Goal: Transaction & Acquisition: Download file/media

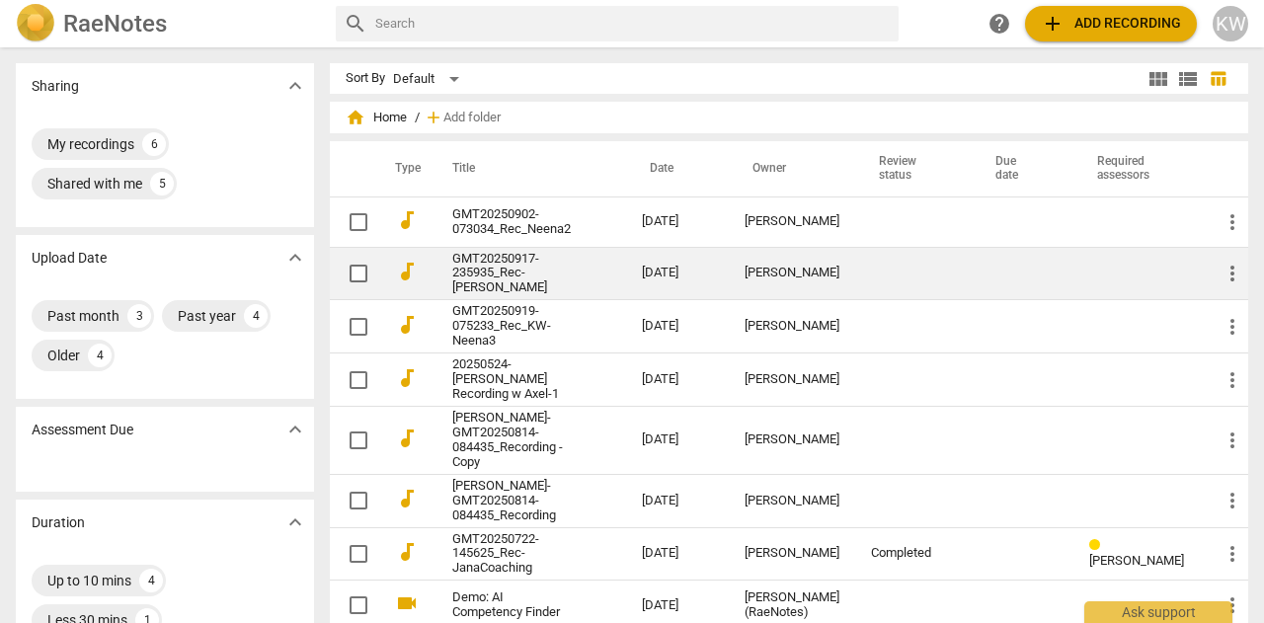
click at [595, 268] on td "GMT20250917-235935_Rec-[PERSON_NAME]" at bounding box center [528, 273] width 198 height 53
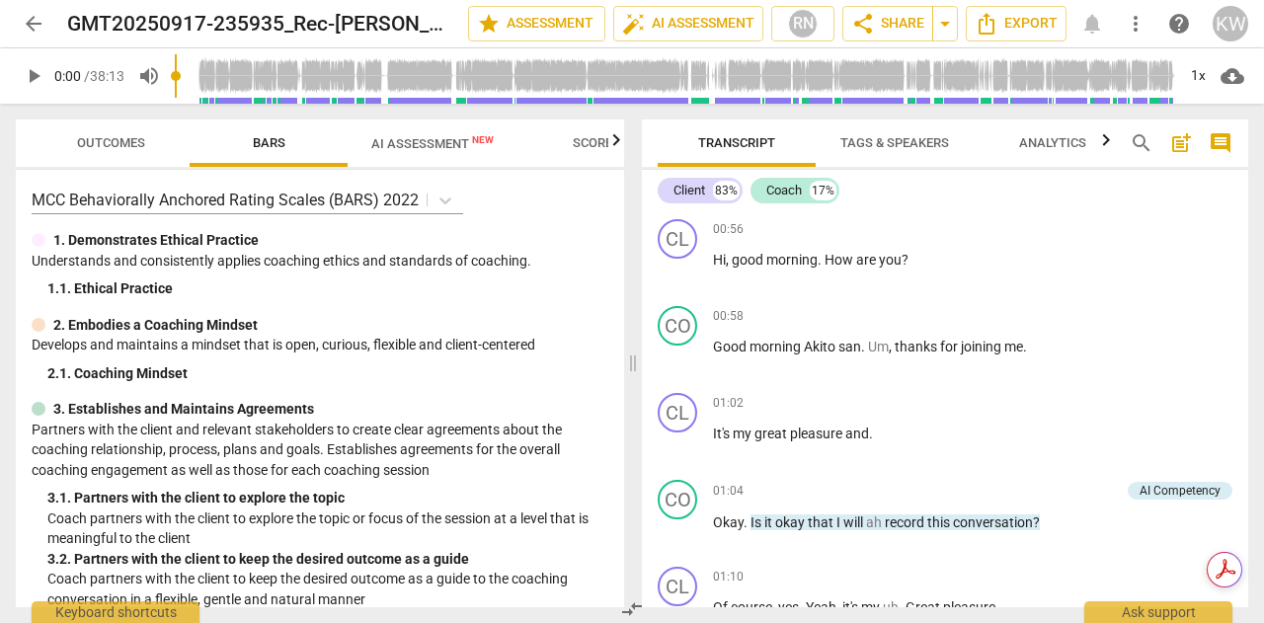
click at [388, 141] on span "AI Assessment New" at bounding box center [432, 143] width 122 height 15
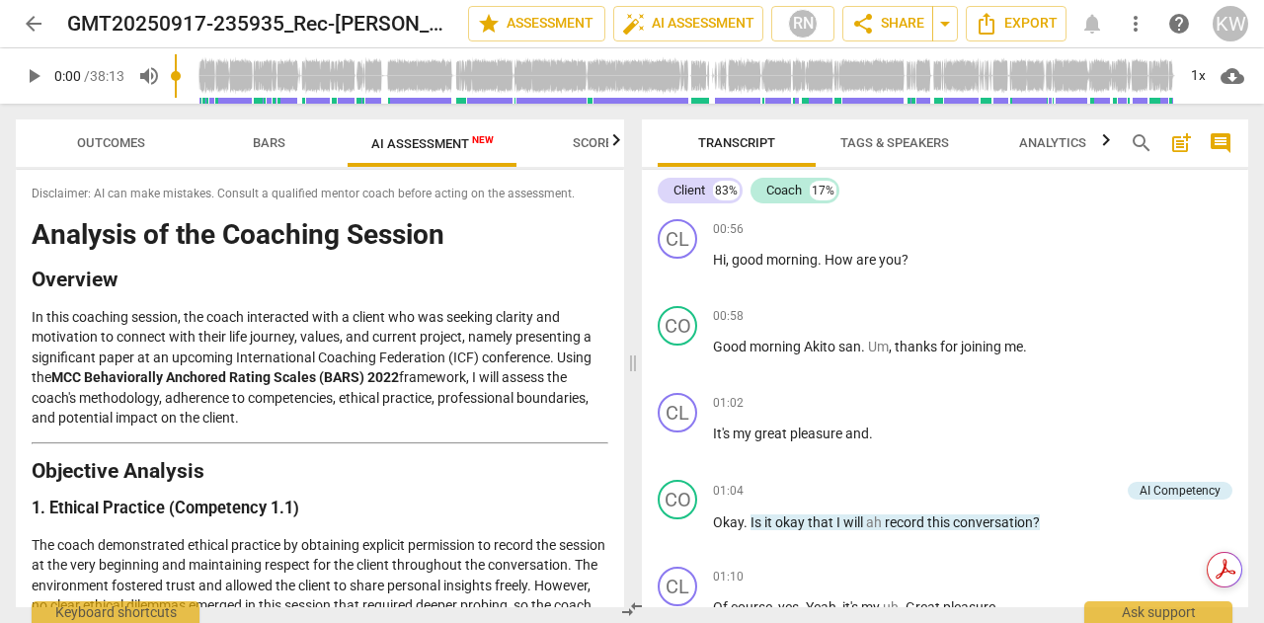
click at [609, 141] on icon "button" at bounding box center [617, 140] width 24 height 24
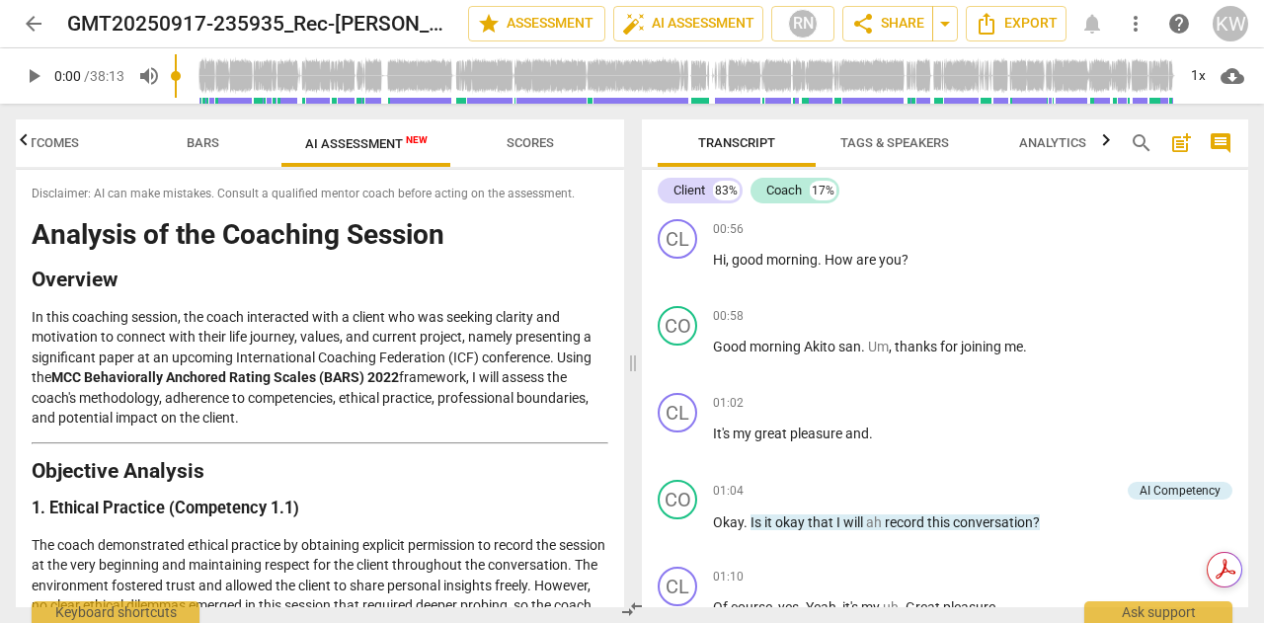
click at [541, 144] on span "Scores" at bounding box center [530, 142] width 47 height 15
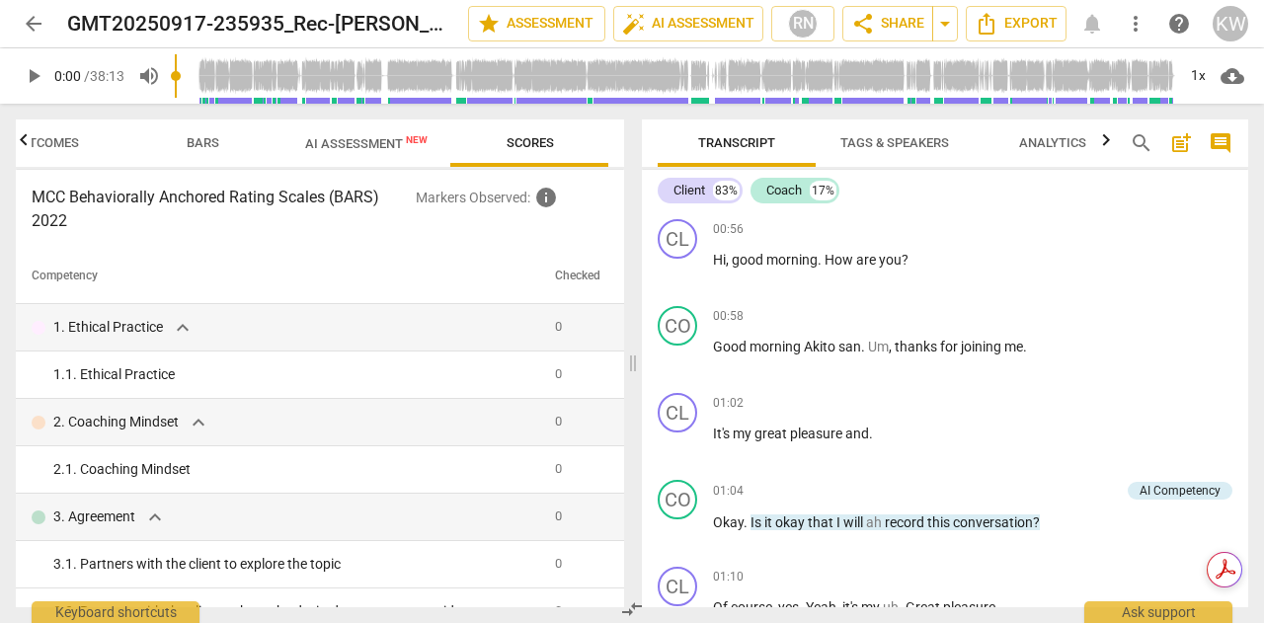
click at [347, 141] on span "AI Assessment New" at bounding box center [366, 143] width 122 height 15
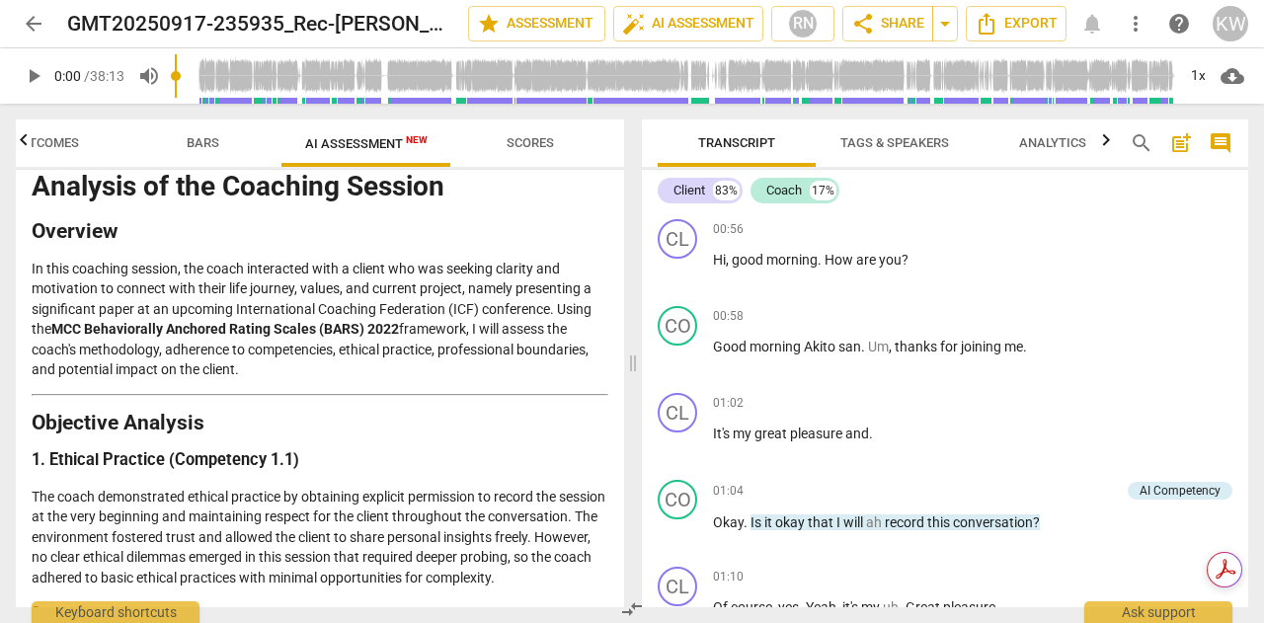
scroll to position [0, 0]
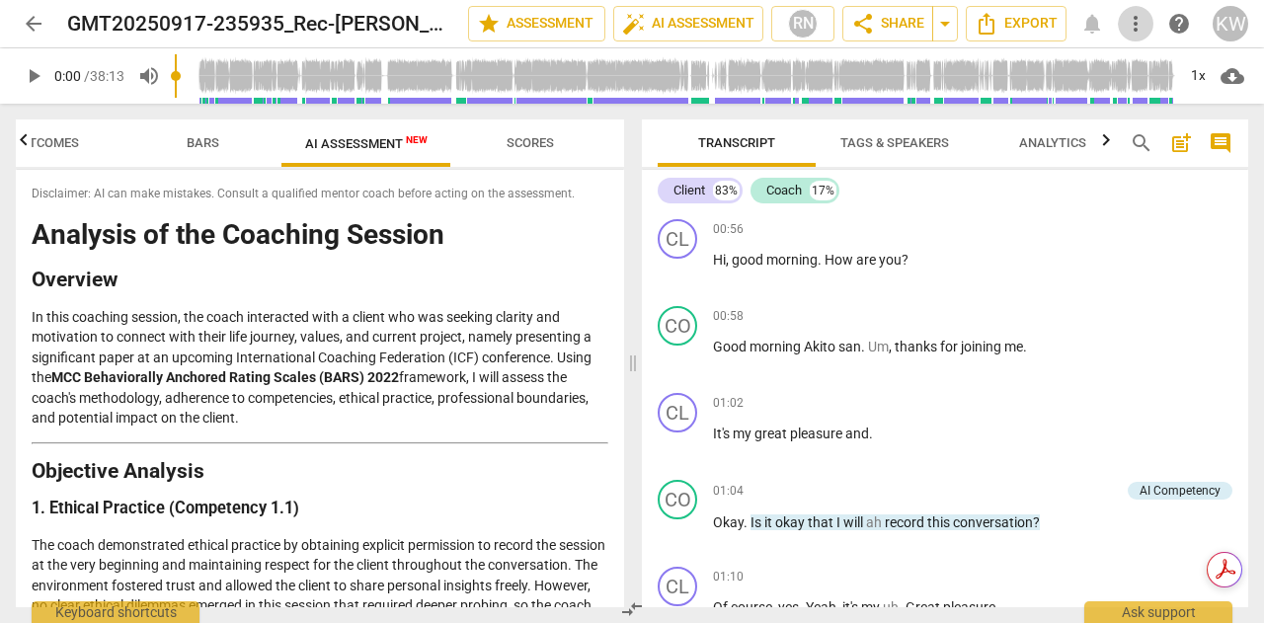
click at [1136, 28] on span "more_vert" at bounding box center [1136, 24] width 24 height 24
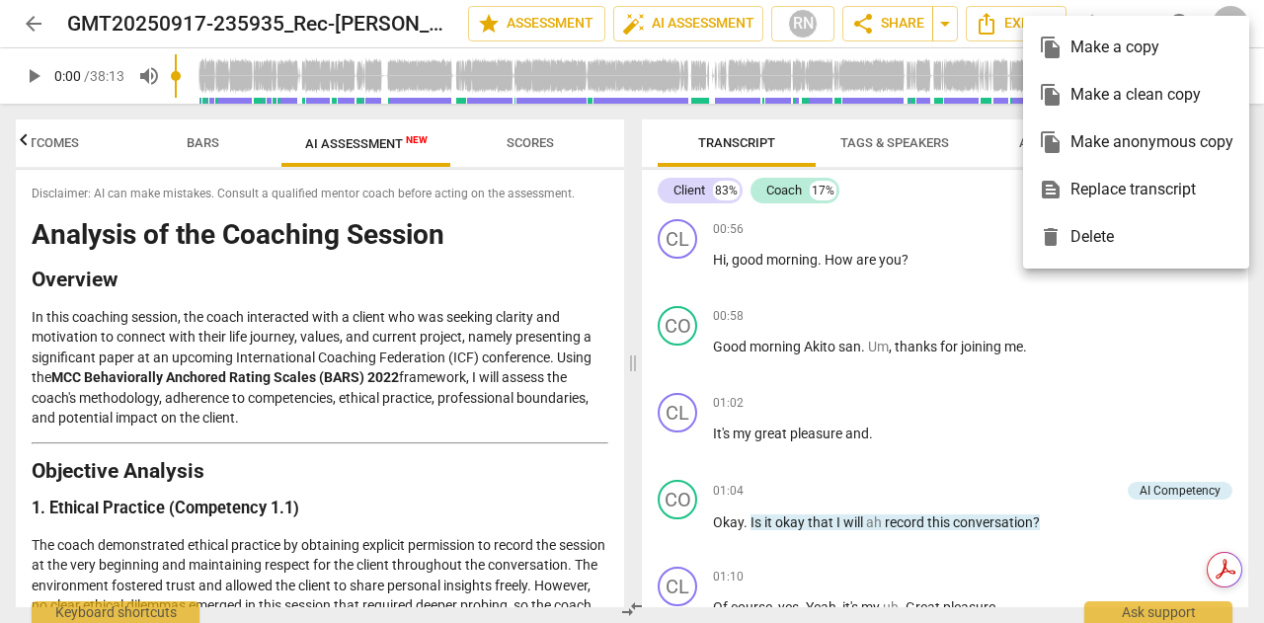
click at [993, 27] on div at bounding box center [632, 311] width 1264 height 623
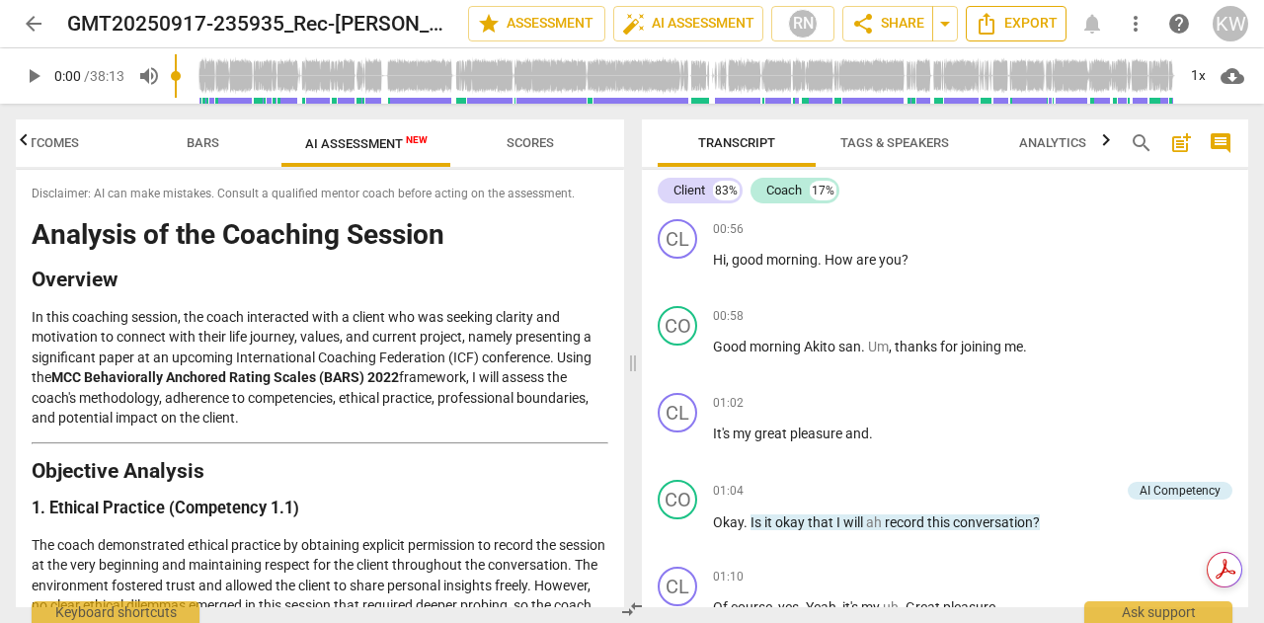
click at [1011, 28] on span "Export" at bounding box center [1016, 24] width 83 height 24
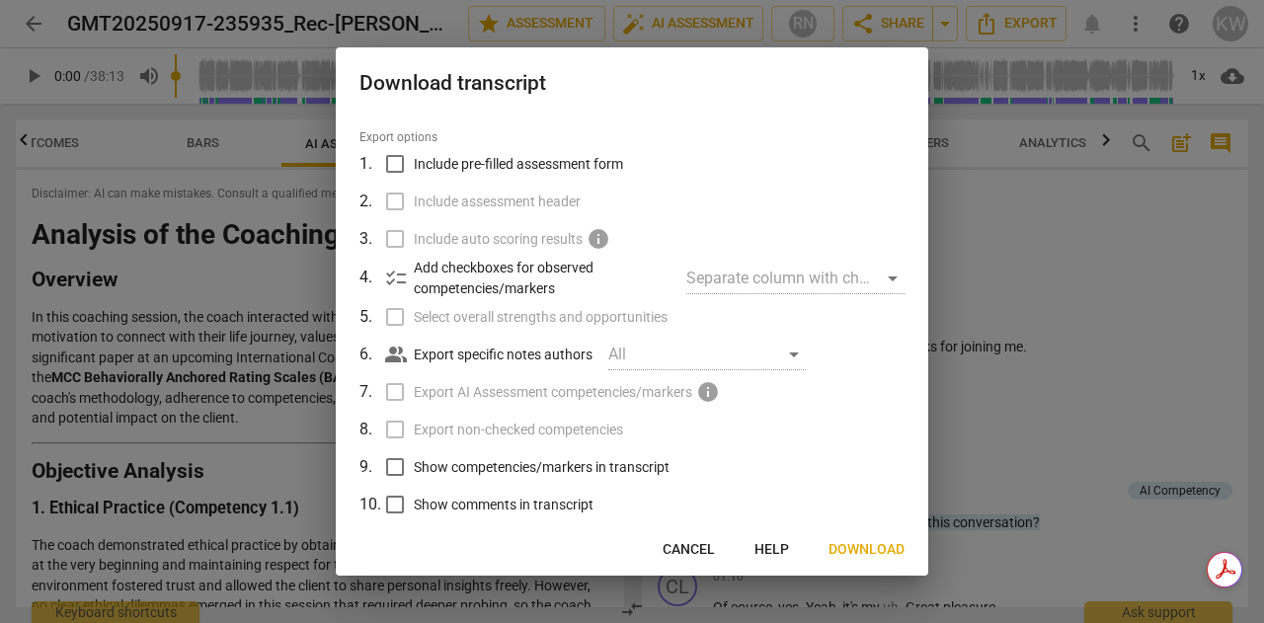
scroll to position [51, 0]
click at [814, 274] on div "Separate column with check marks" at bounding box center [796, 277] width 218 height 32
click at [392, 315] on label "Select overall strengths and opportunities" at bounding box center [630, 315] width 518 height 38
drag, startPoint x: 920, startPoint y: 396, endPoint x: 932, endPoint y: 325, distance: 72.1
click at [932, 325] on div "Download transcript File type Microsoft Word (*.docx) Export options 1 . Includ…" at bounding box center [632, 311] width 1264 height 623
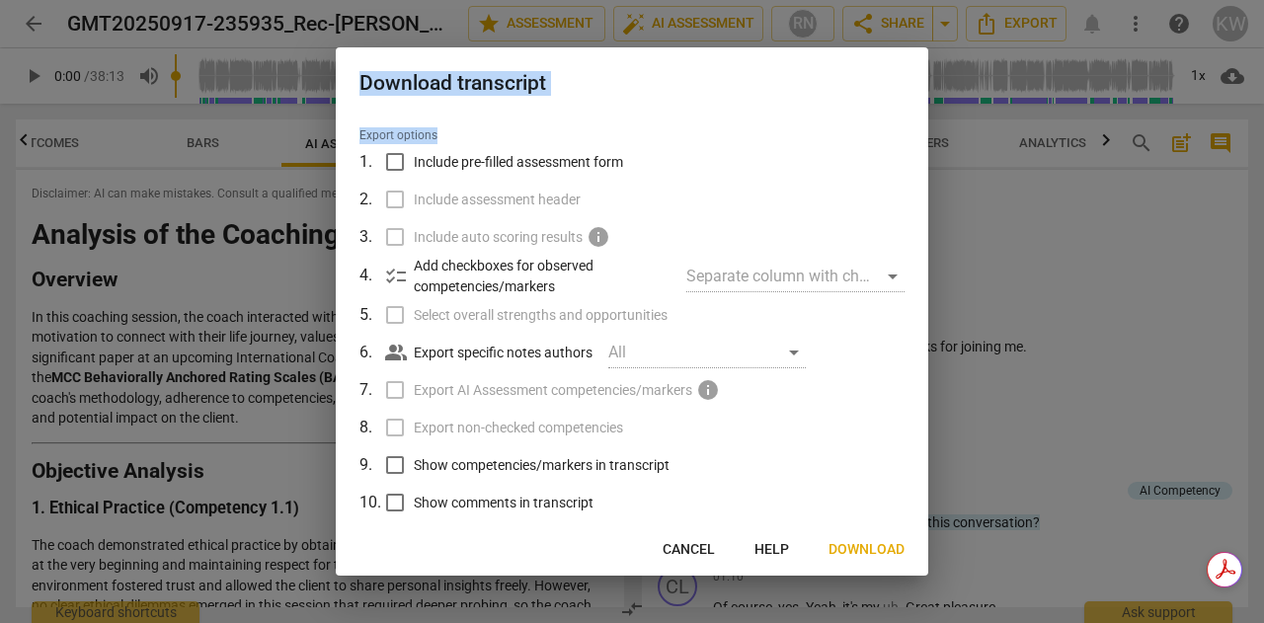
click at [707, 168] on label "Include pre-filled assessment form" at bounding box center [630, 162] width 518 height 38
click at [414, 168] on input "Include pre-filled assessment form" at bounding box center [395, 162] width 38 height 38
checkbox input "true"
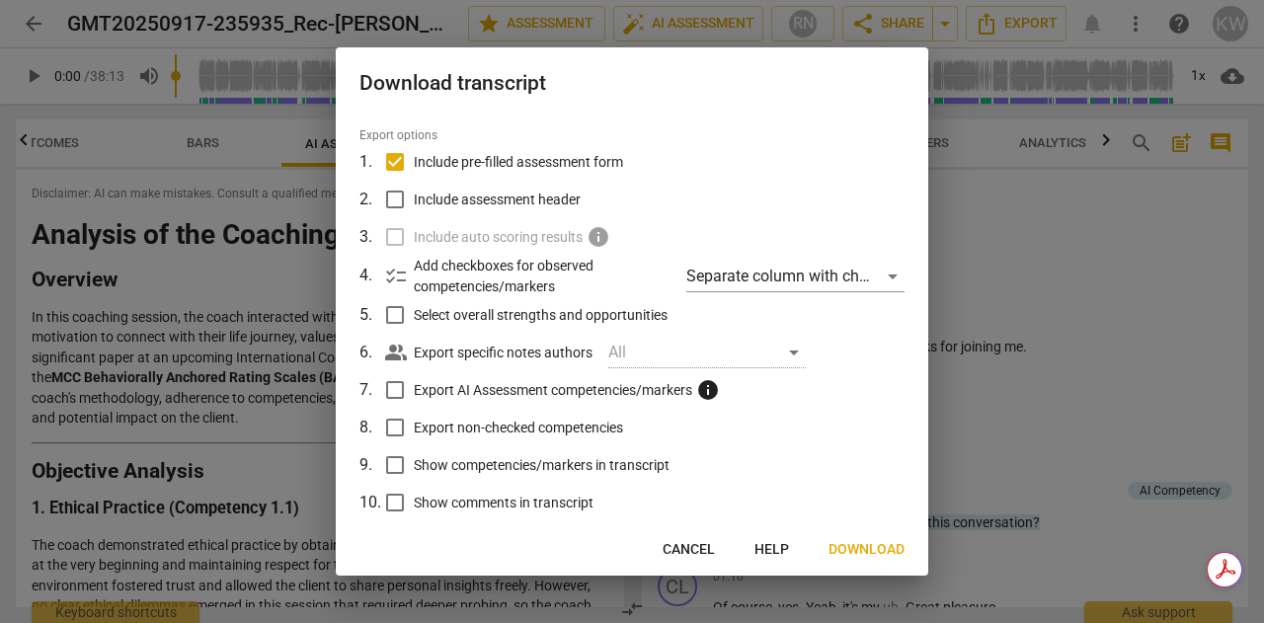
click at [396, 198] on input "Include assessment header" at bounding box center [395, 200] width 38 height 38
checkbox input "true"
click at [884, 276] on div "Separate column with check marks" at bounding box center [796, 277] width 218 height 32
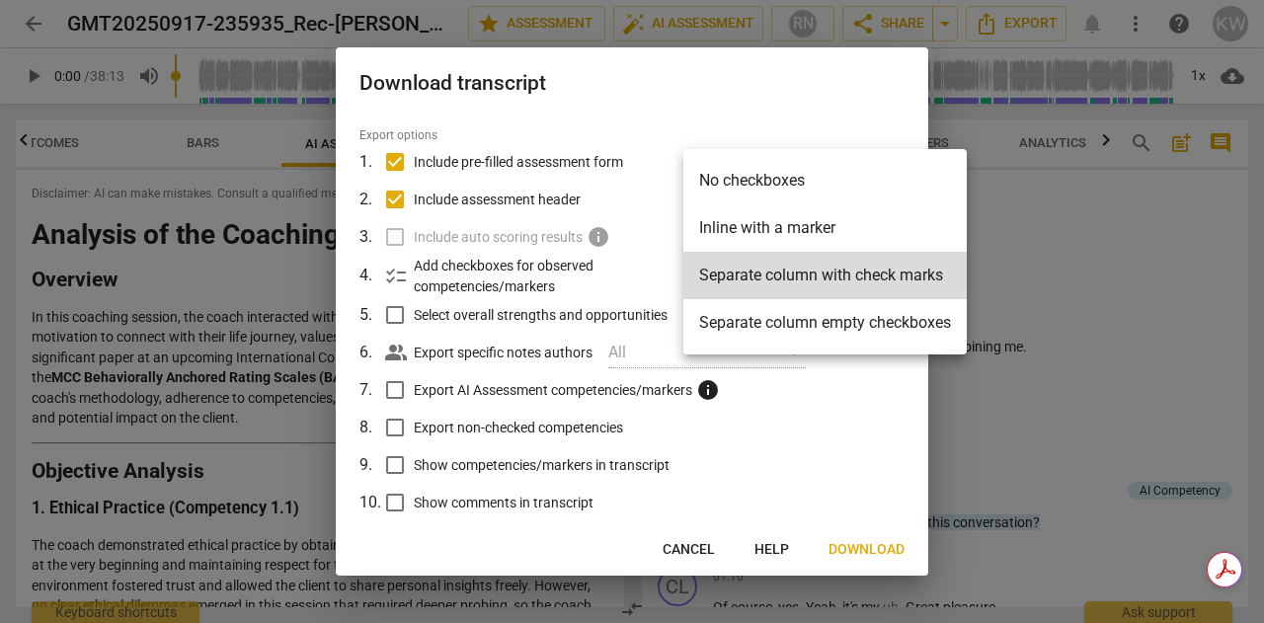
click at [552, 288] on div at bounding box center [632, 311] width 1264 height 623
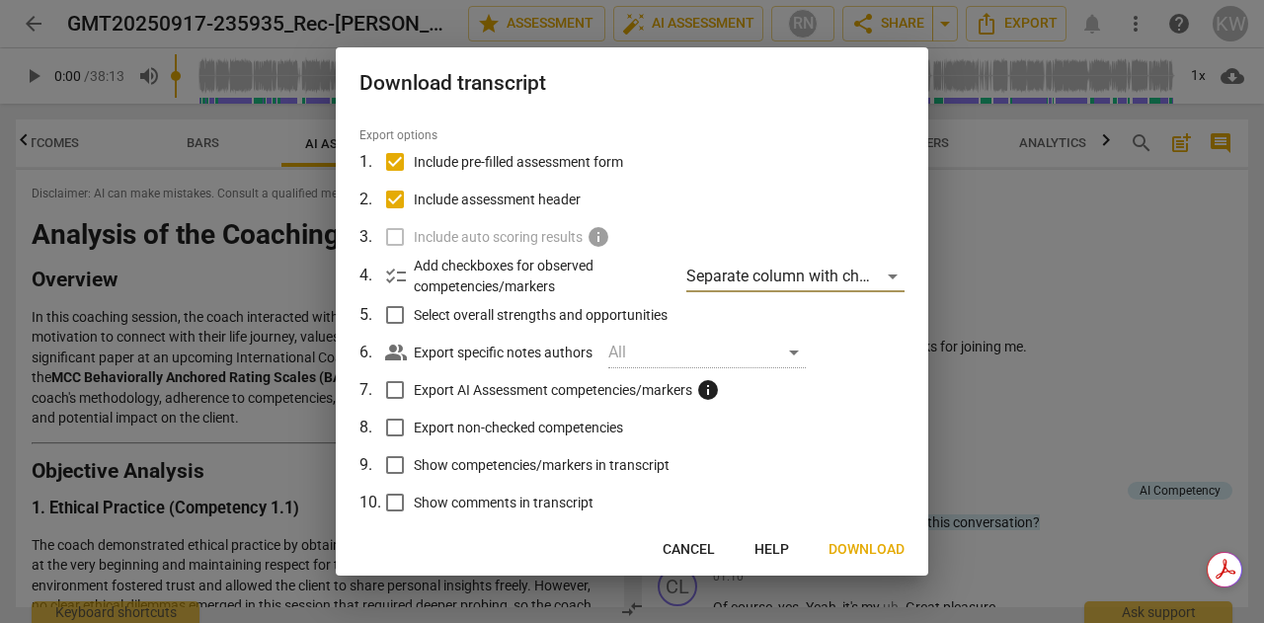
click at [394, 392] on input "Export AI Assessment competencies/markers info" at bounding box center [395, 390] width 38 height 38
checkbox input "true"
click at [397, 426] on input "Export non-checked competencies" at bounding box center [395, 428] width 38 height 38
checkbox input "true"
click at [394, 464] on input "Show competencies/markers in transcript" at bounding box center [395, 465] width 38 height 38
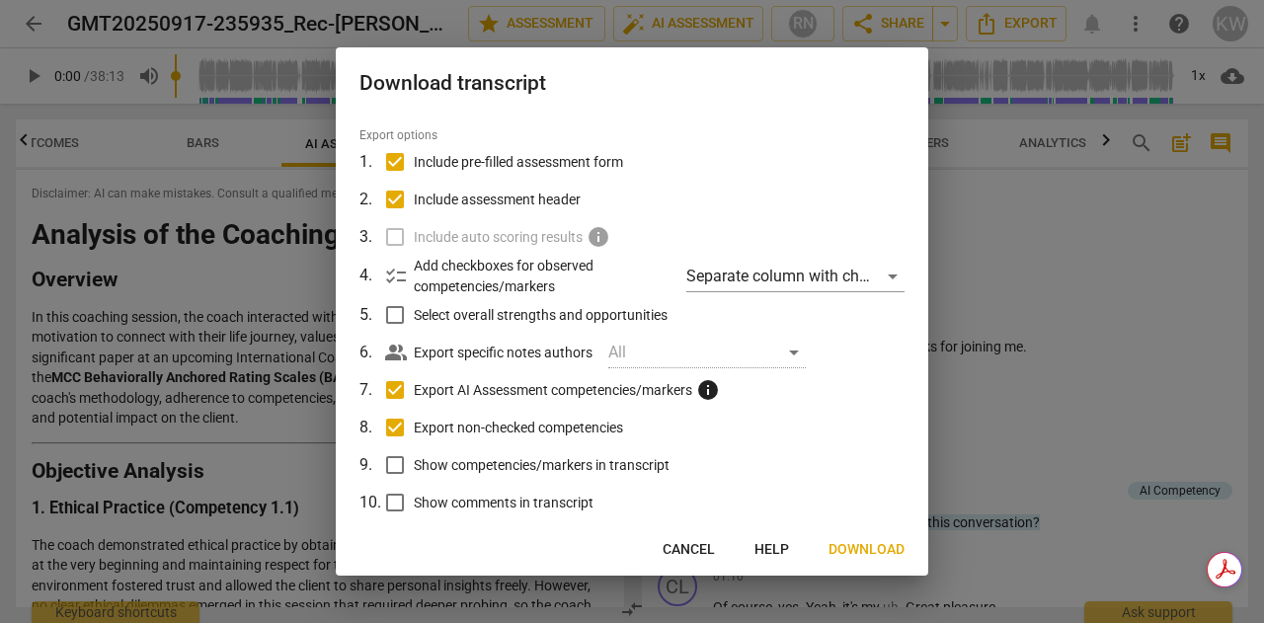
checkbox input "true"
click at [395, 495] on input "Show comments in transcript" at bounding box center [395, 503] width 38 height 38
checkbox input "true"
click at [394, 315] on input "Select overall strengths and opportunities" at bounding box center [395, 315] width 38 height 38
checkbox input "true"
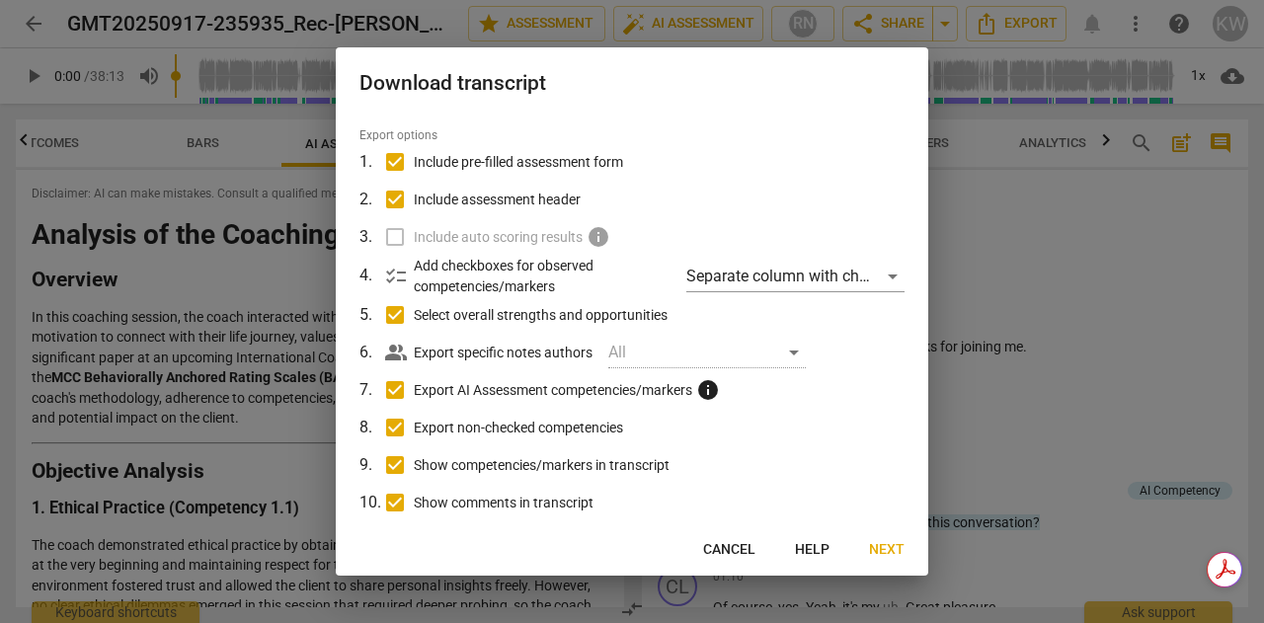
click at [895, 546] on span "Next" at bounding box center [887, 550] width 36 height 20
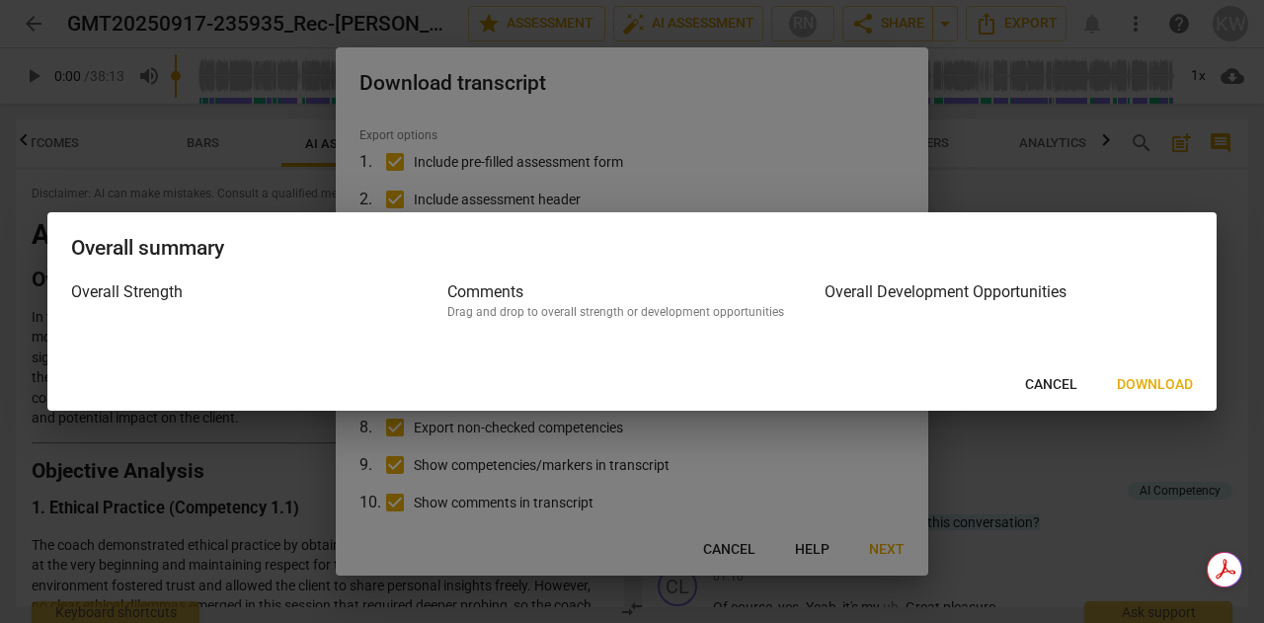
click at [1165, 387] on span "Download" at bounding box center [1155, 385] width 76 height 20
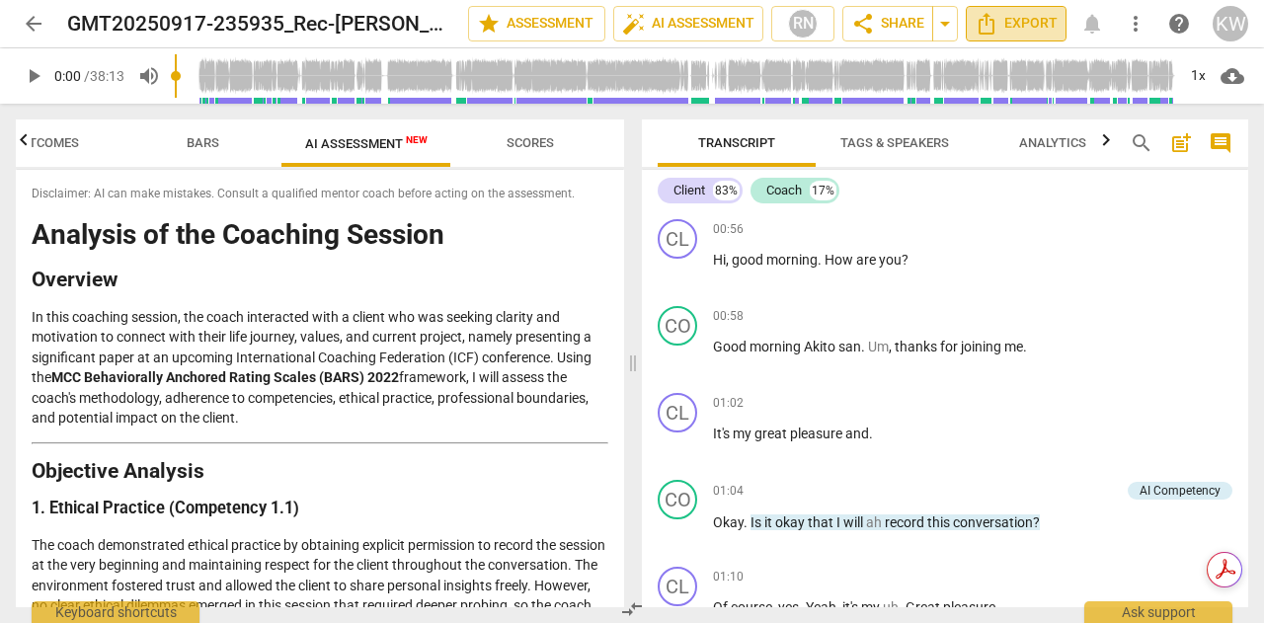
click at [1015, 26] on span "Export" at bounding box center [1016, 24] width 83 height 24
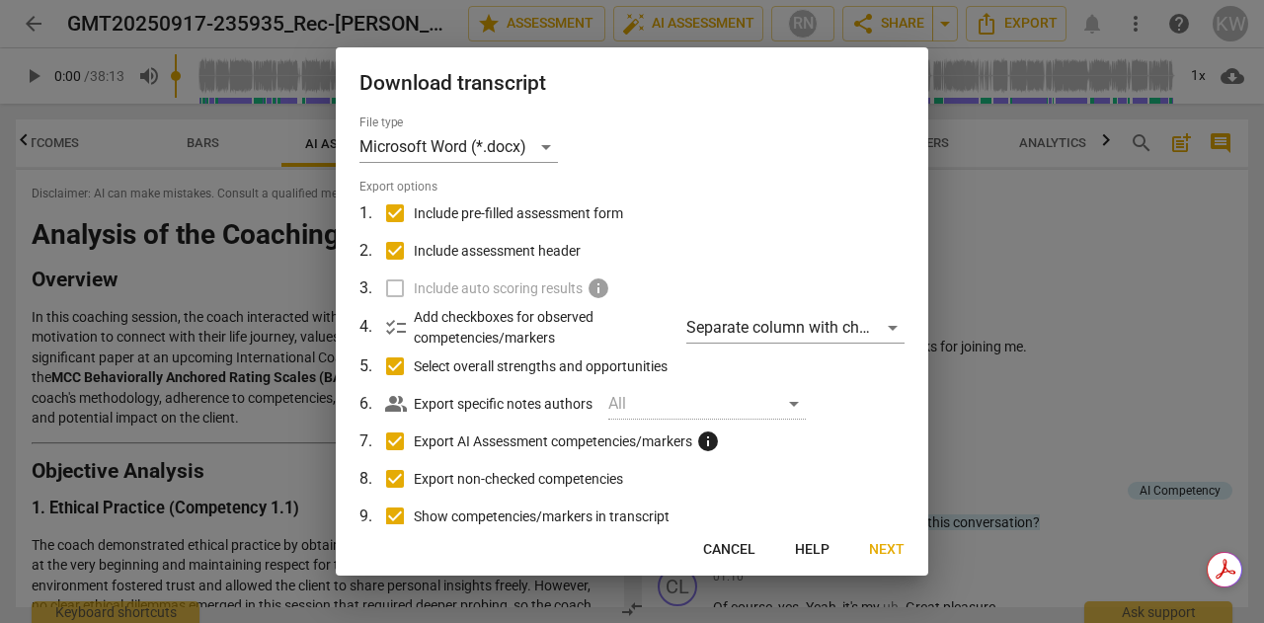
click at [794, 404] on div "All" at bounding box center [708, 404] width 198 height 32
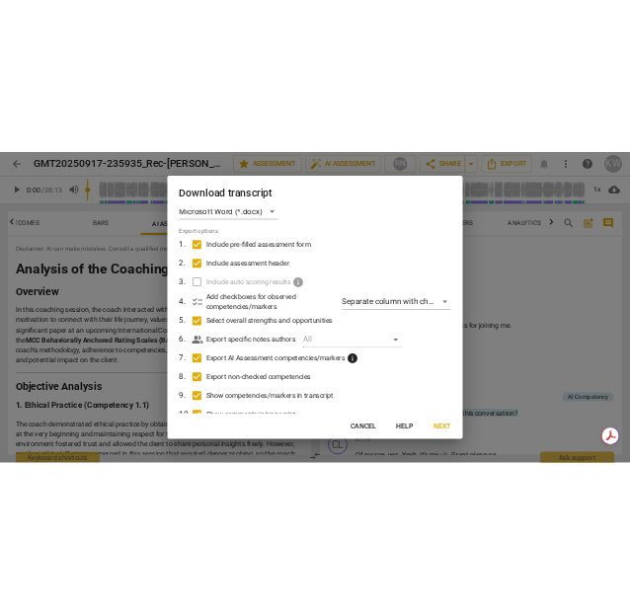
scroll to position [0, 0]
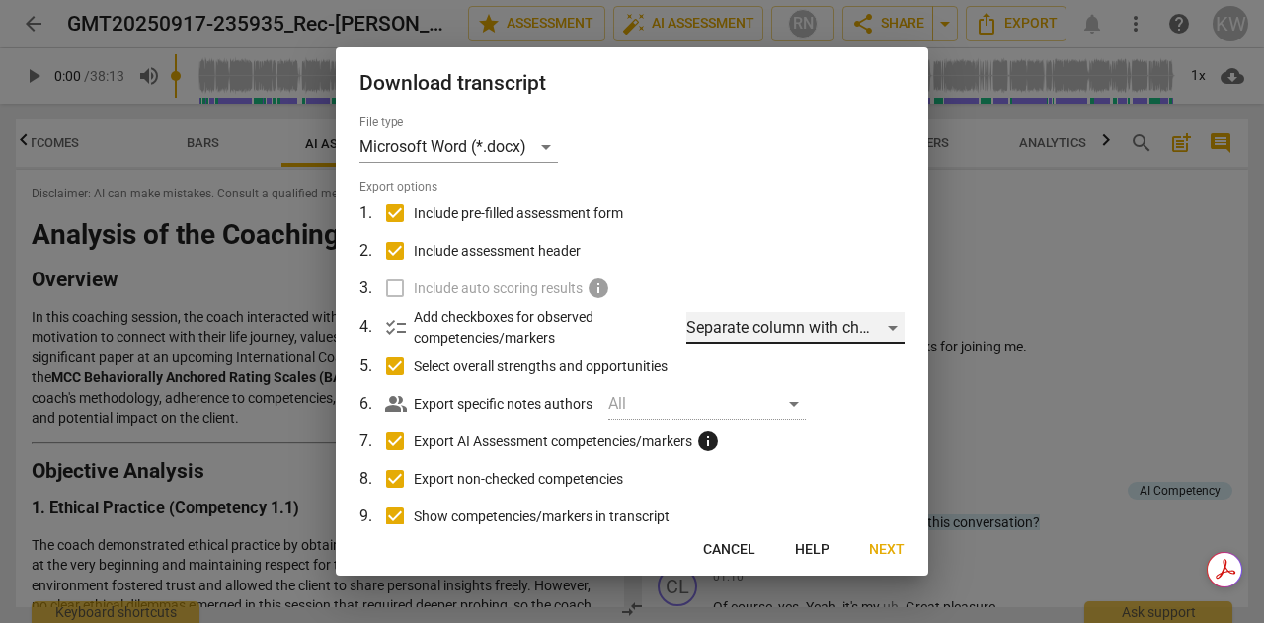
click at [886, 323] on div "Separate column with check marks" at bounding box center [796, 328] width 218 height 32
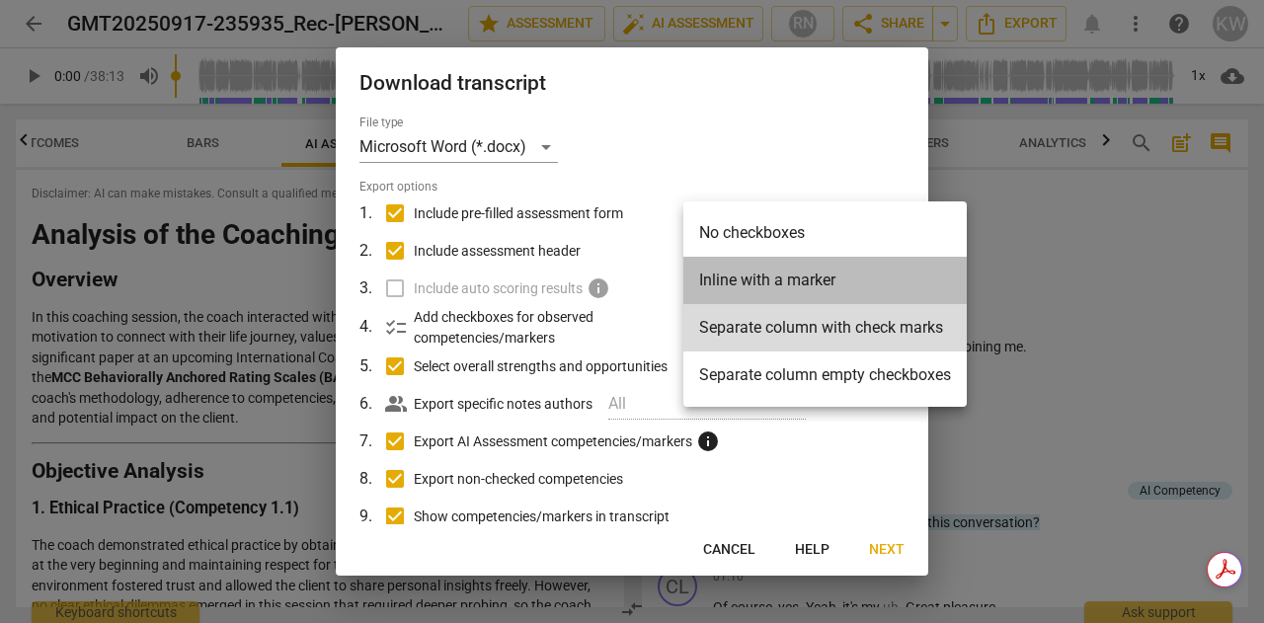
click at [834, 277] on li "Inline with a marker" at bounding box center [826, 280] width 284 height 47
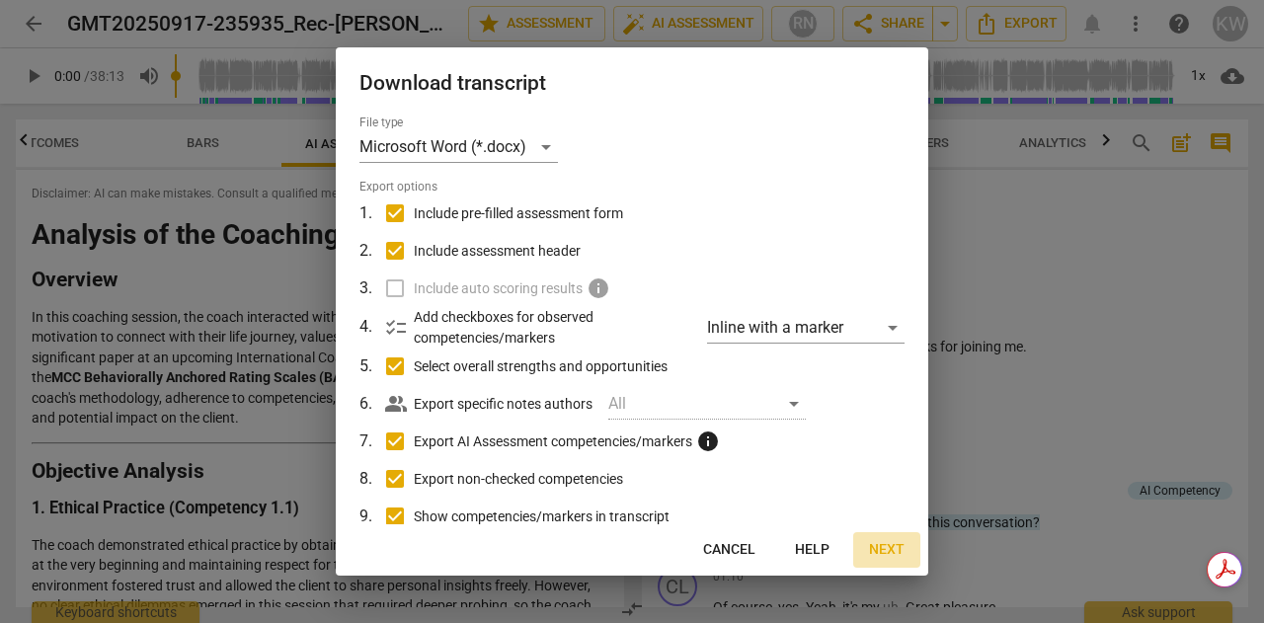
click at [877, 555] on span "Next" at bounding box center [887, 550] width 36 height 20
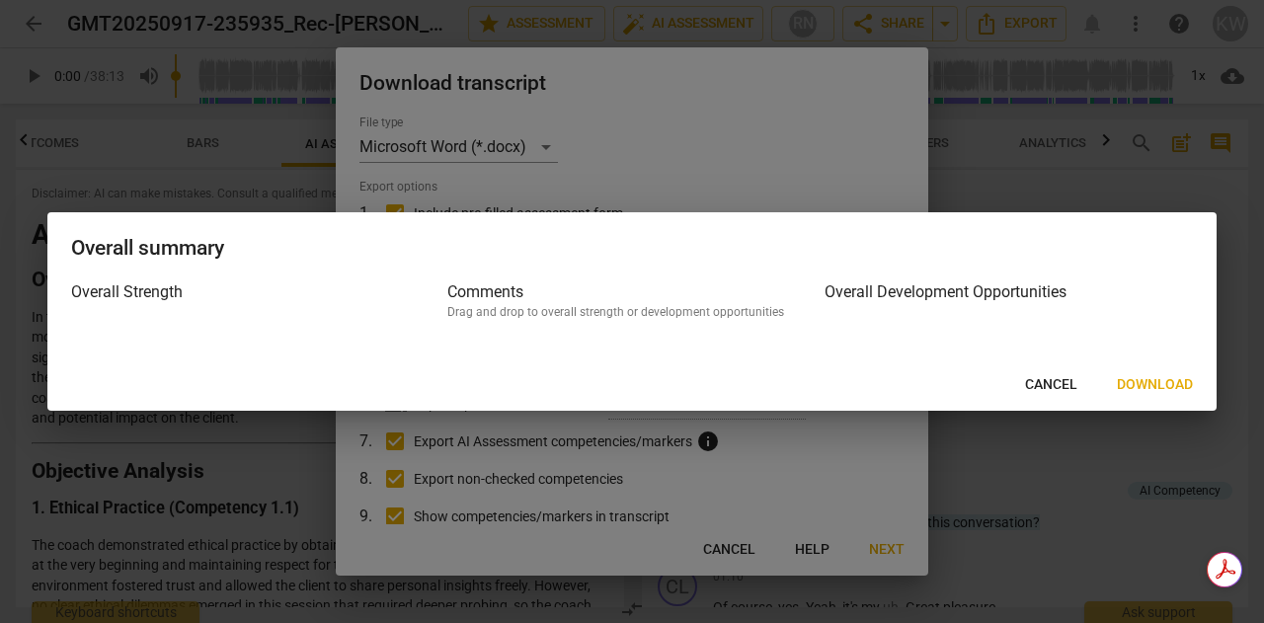
click at [1150, 376] on span "Download" at bounding box center [1155, 385] width 76 height 20
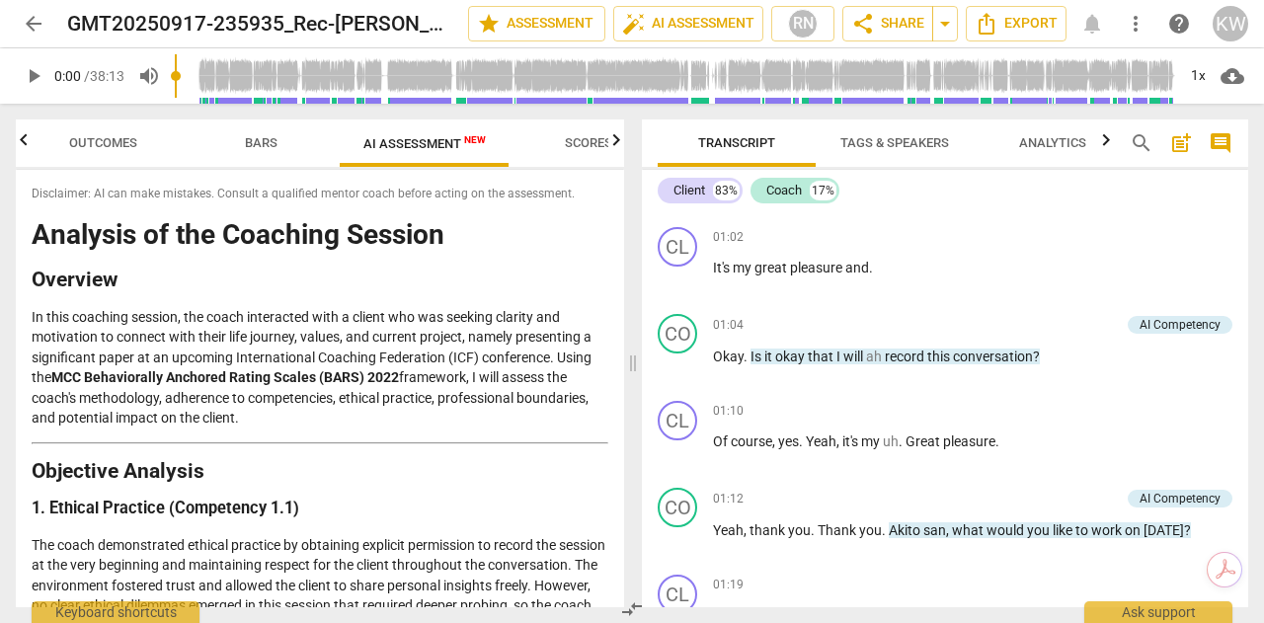
click at [250, 151] on span "Bars" at bounding box center [261, 143] width 80 height 27
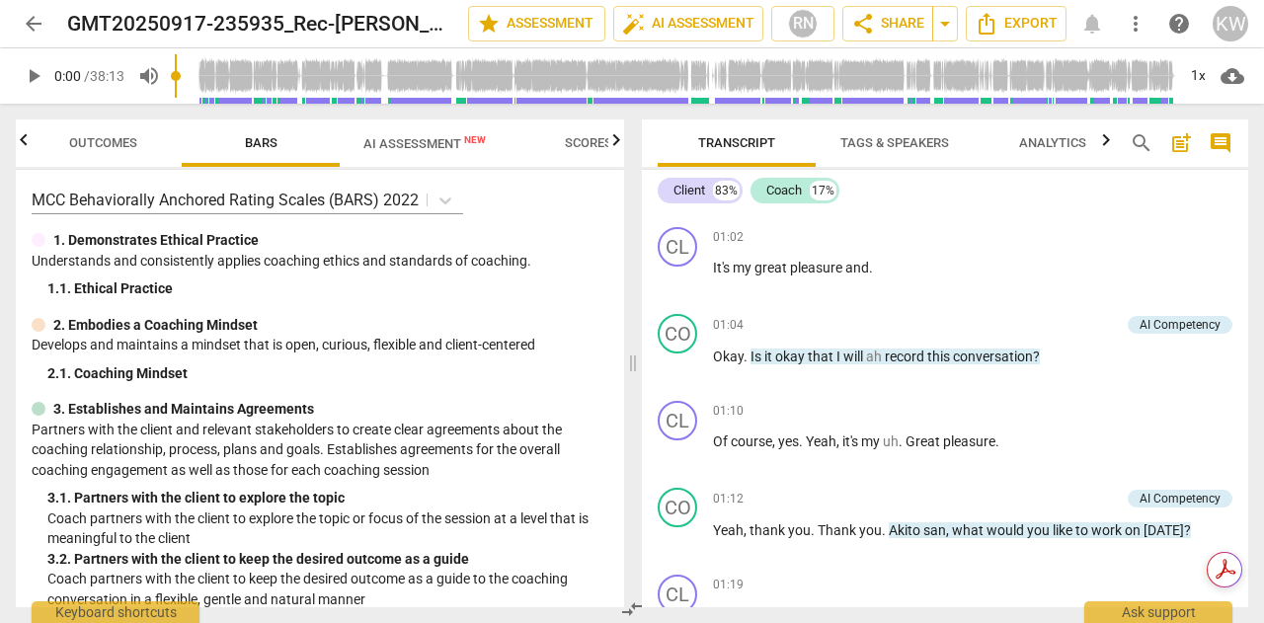
click at [401, 139] on span "AI Assessment New" at bounding box center [425, 143] width 122 height 15
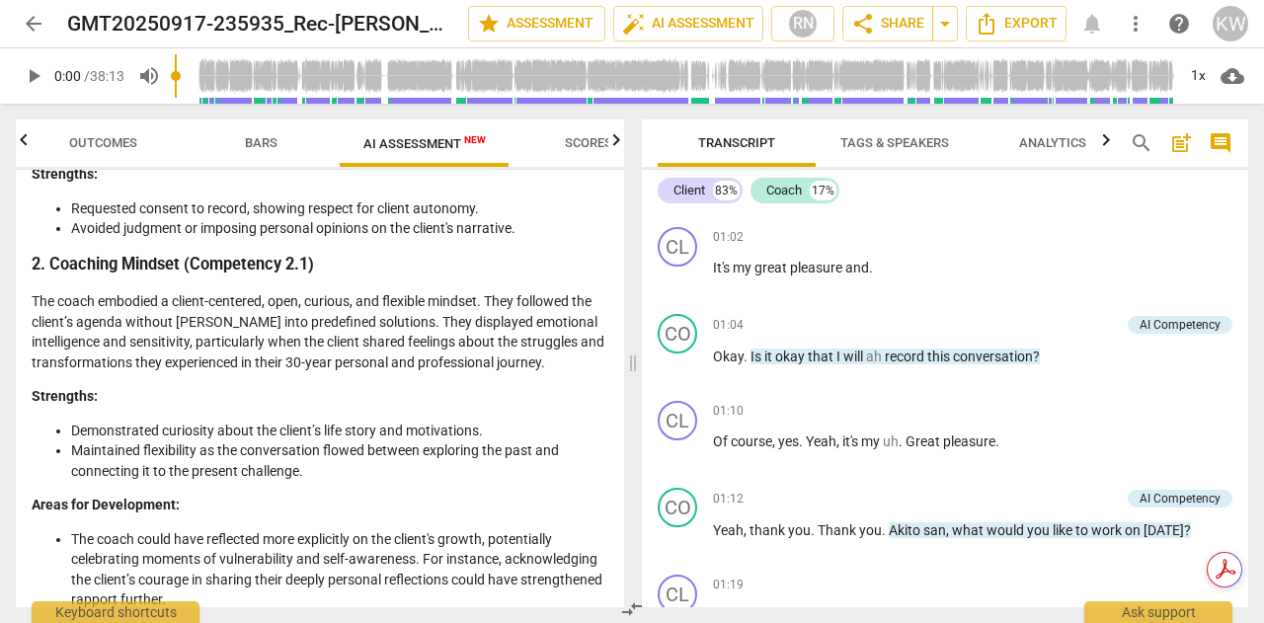
scroll to position [487, 0]
click at [692, 261] on div "CL play_arrow pause" at bounding box center [685, 262] width 55 height 71
drag, startPoint x: 625, startPoint y: 258, endPoint x: 626, endPoint y: 271, distance: 12.9
click at [626, 271] on div "Outcomes Bars AI Assessment New Scores Disclaimer: AI can make mistakes. Consul…" at bounding box center [316, 364] width 632 height 520
click at [520, 364] on p "The coach embodied a client-centered, open, curious, and flexible mindset. They…" at bounding box center [320, 330] width 577 height 81
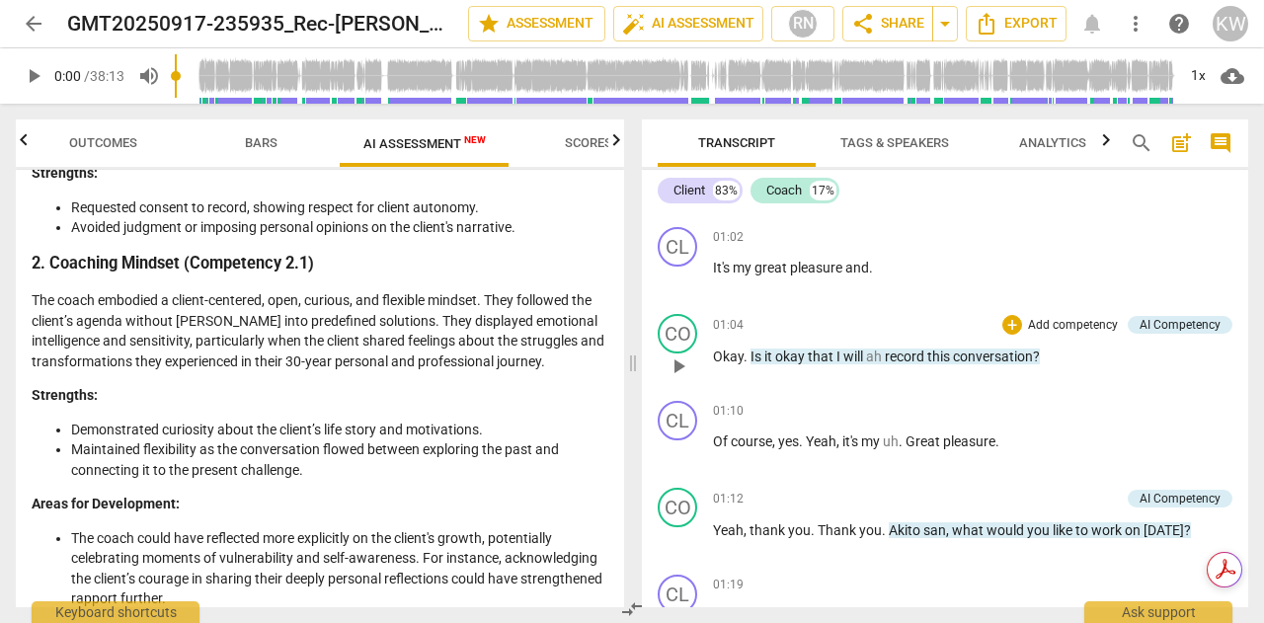
drag, startPoint x: 612, startPoint y: 252, endPoint x: 720, endPoint y: 346, distance: 142.8
click at [649, 278] on div "Outcomes Bars AI Assessment New Scores Disclaimer: AI can make mistakes. Consul…" at bounding box center [632, 364] width 1264 height 520
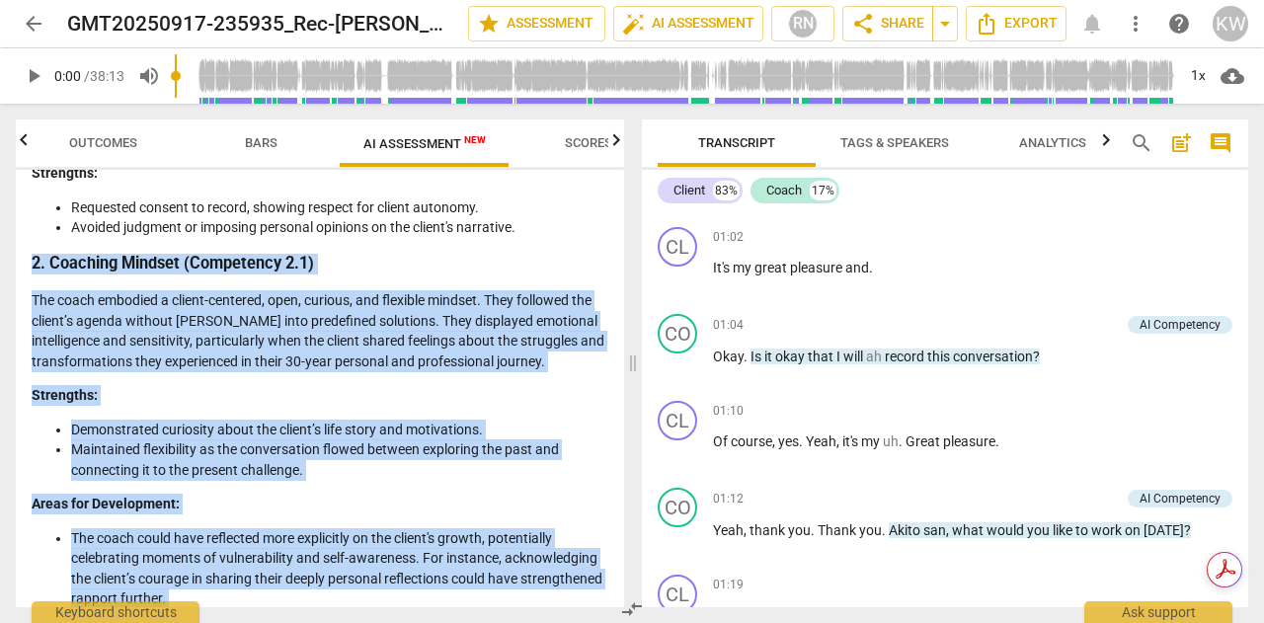
click at [521, 368] on p "The coach embodied a client-centered, open, curious, and flexible mindset. They…" at bounding box center [320, 330] width 577 height 81
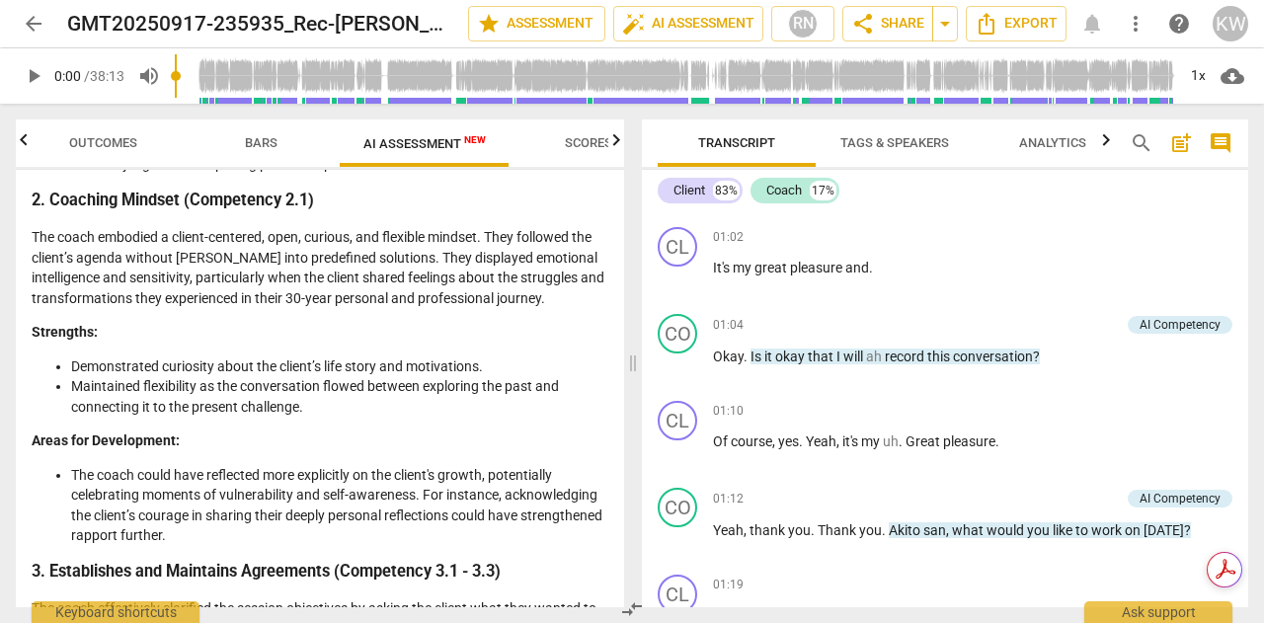
scroll to position [541, 0]
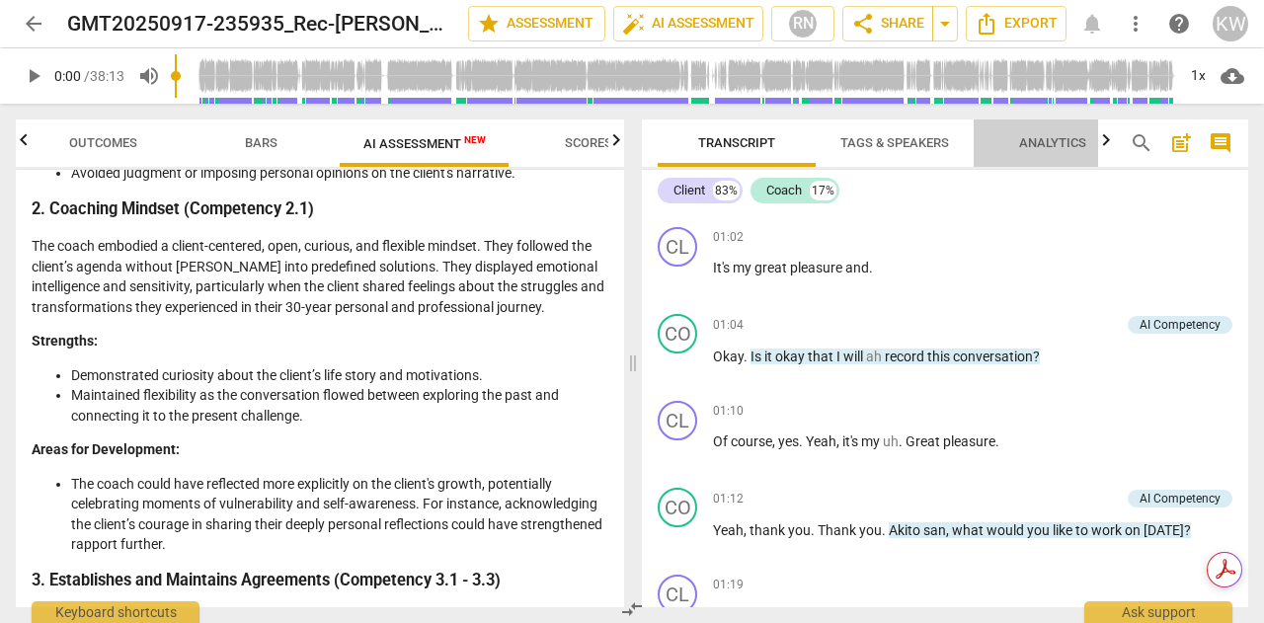
click at [1049, 154] on span "Analytics" at bounding box center [1053, 143] width 115 height 27
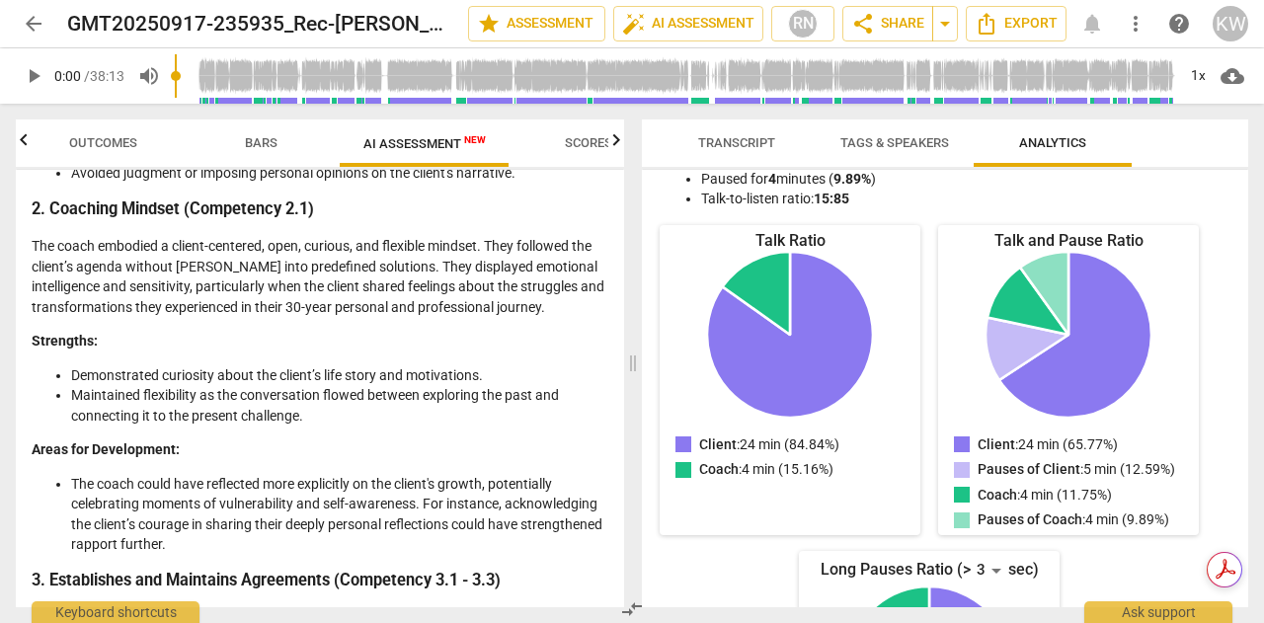
scroll to position [0, 0]
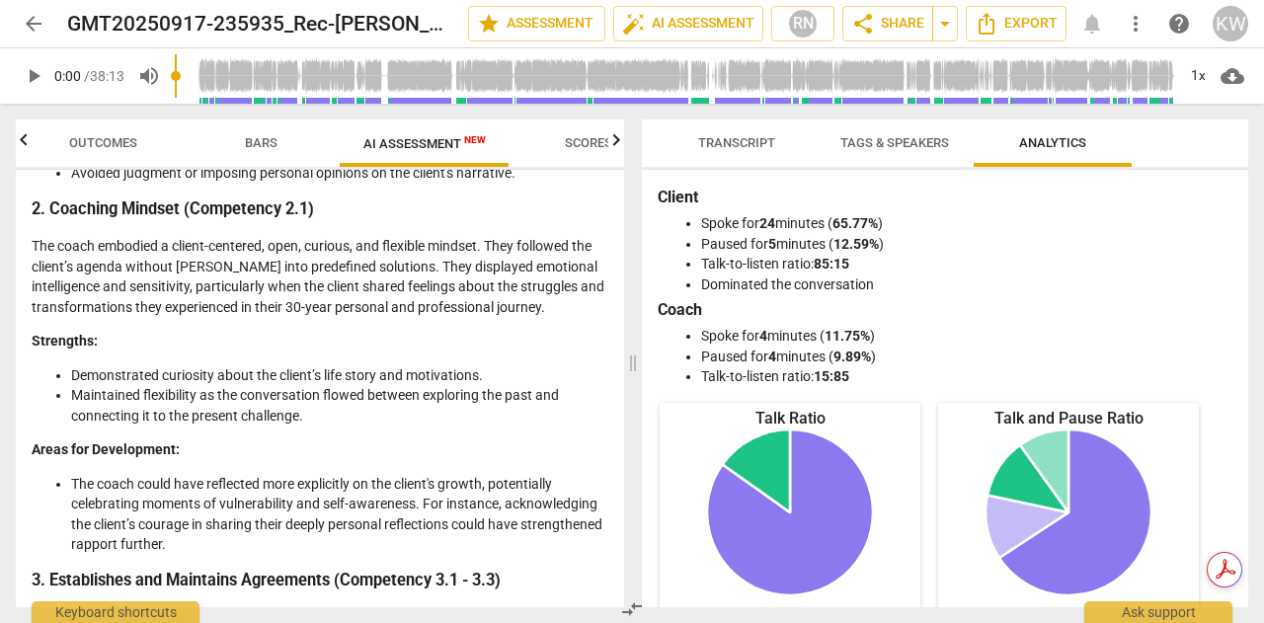
click at [890, 145] on span "Tags & Speakers" at bounding box center [895, 142] width 109 height 15
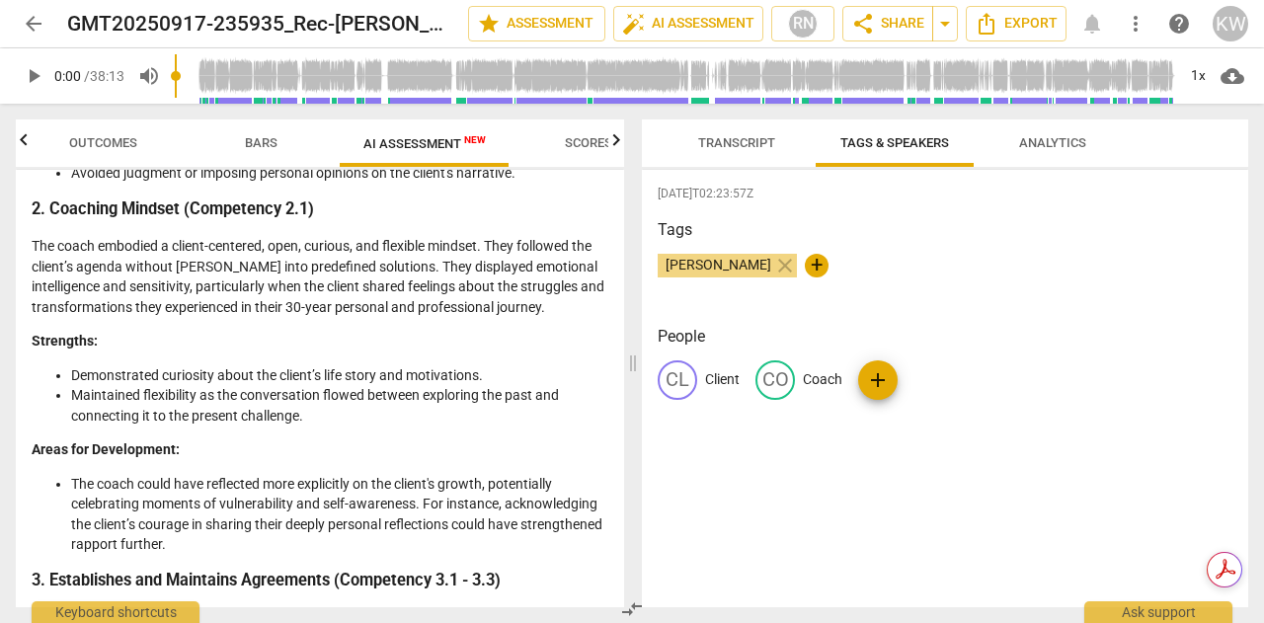
click at [742, 142] on span "Transcript" at bounding box center [736, 142] width 77 height 15
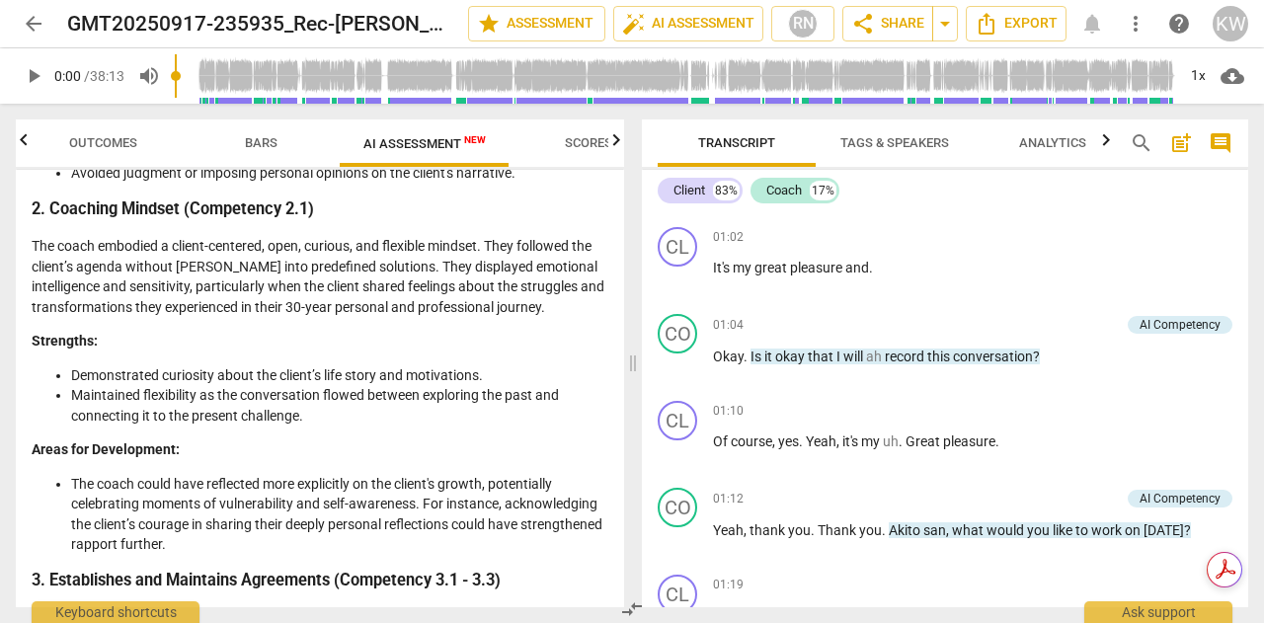
click at [250, 148] on span "Bars" at bounding box center [261, 142] width 33 height 15
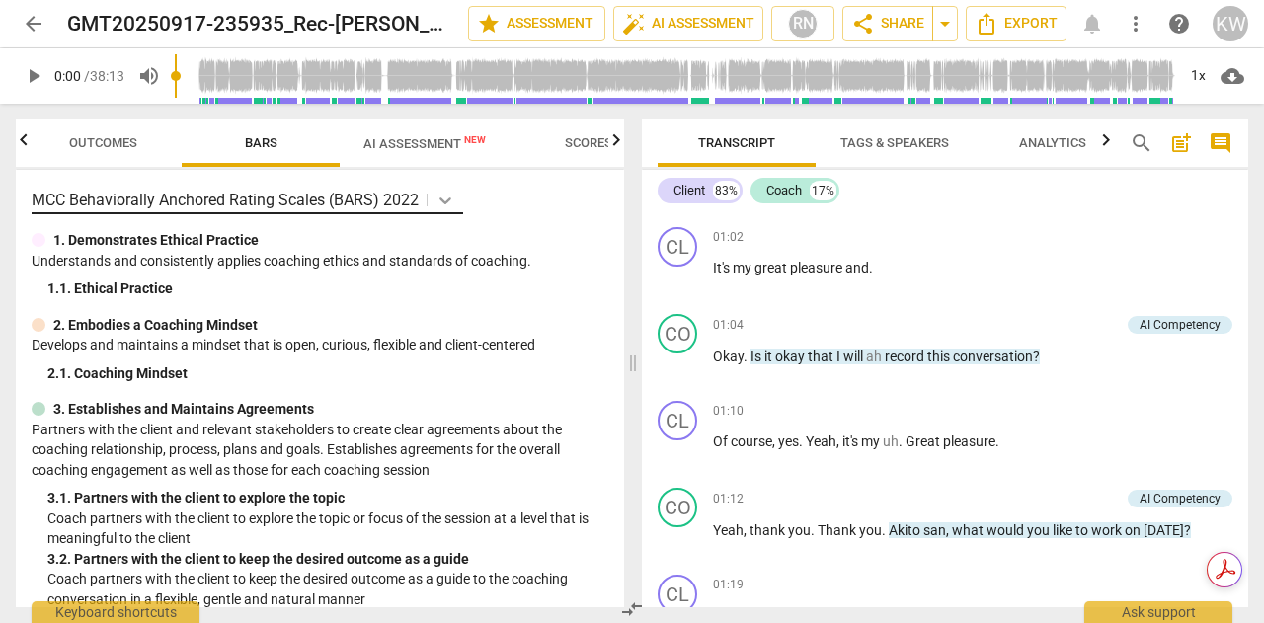
click at [450, 206] on icon at bounding box center [446, 201] width 20 height 20
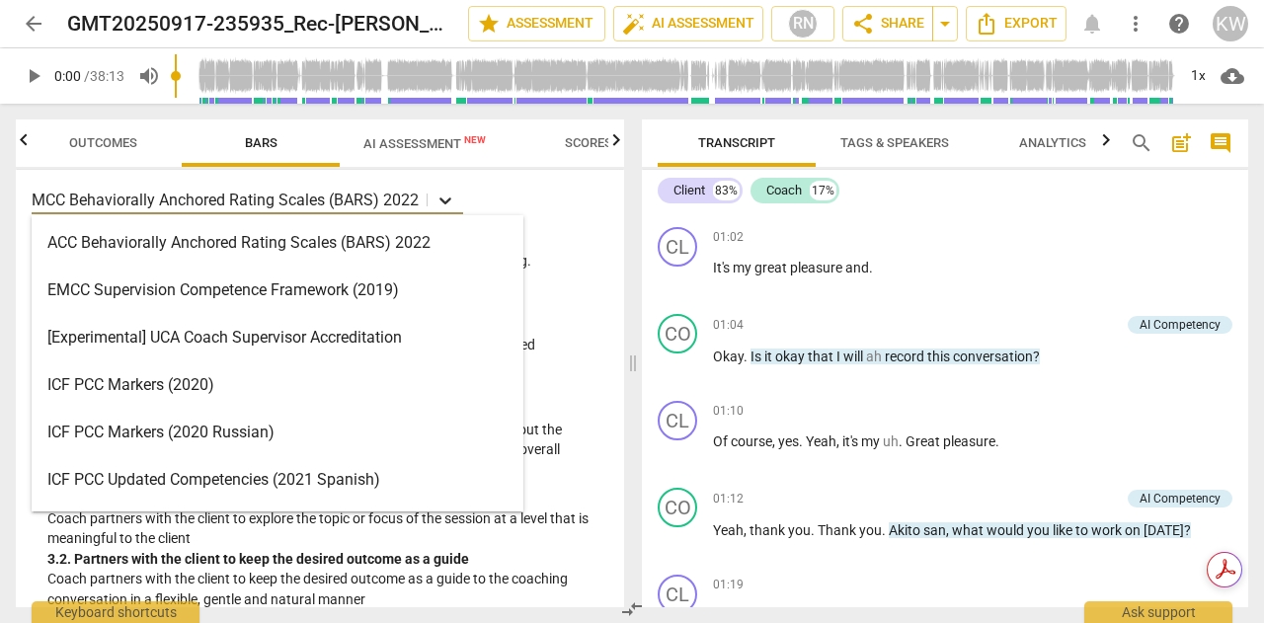
click at [450, 206] on icon at bounding box center [446, 201] width 20 height 20
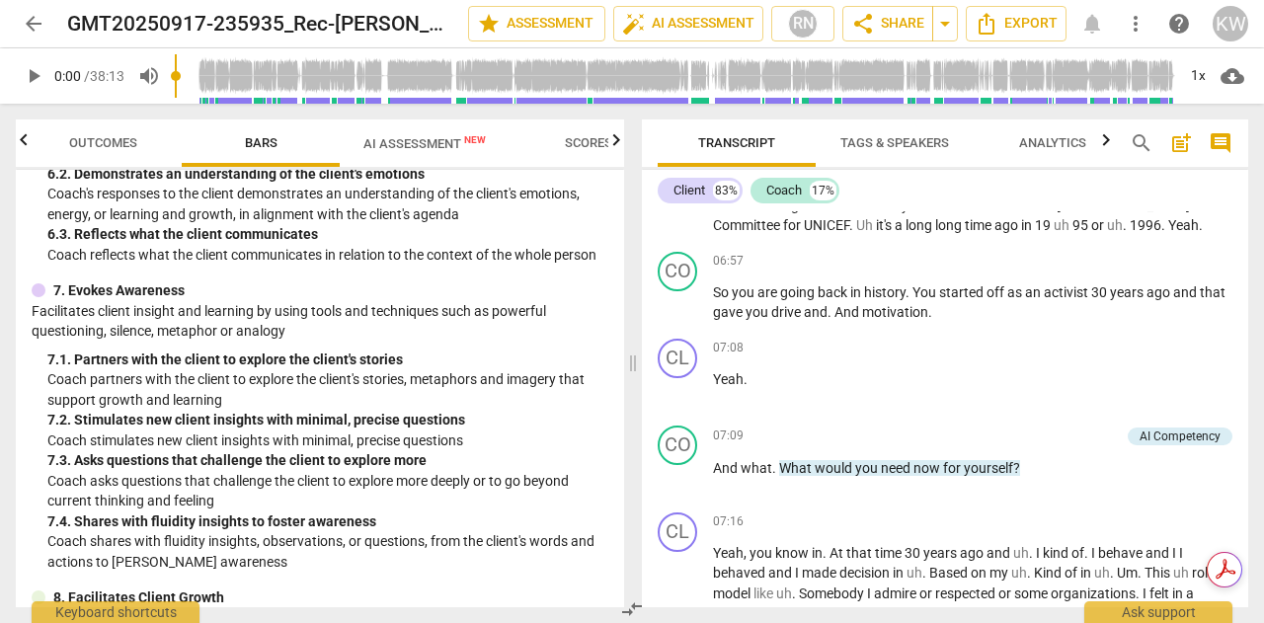
scroll to position [2348, 0]
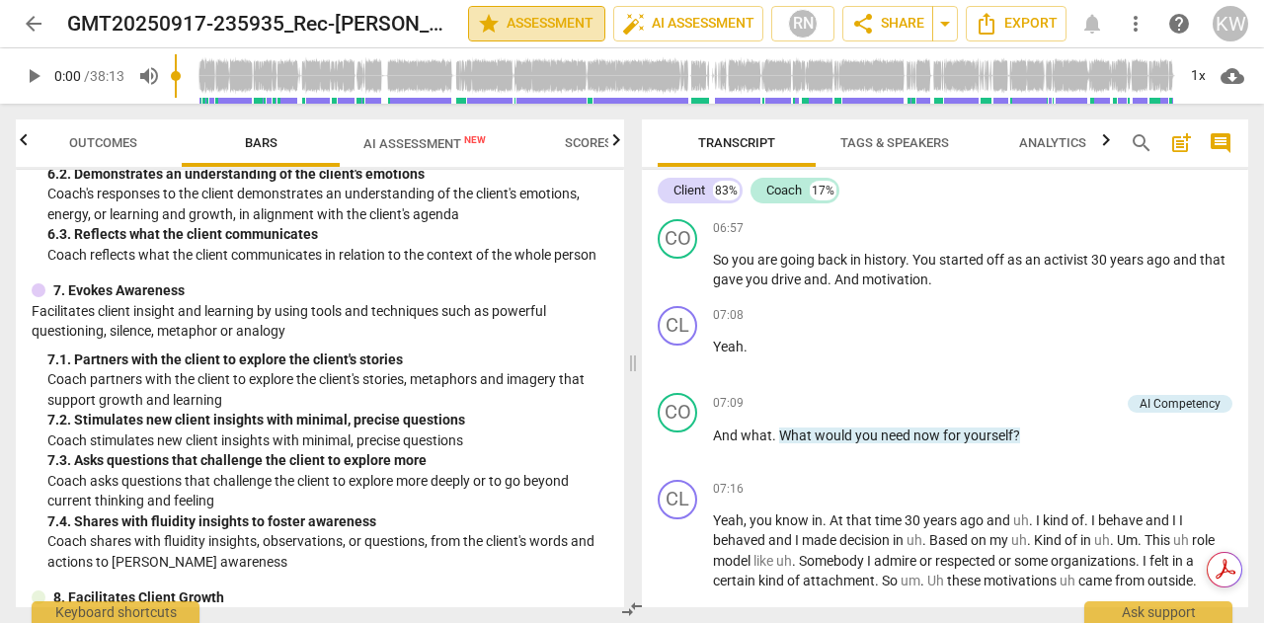
click at [553, 19] on span "star Assessment" at bounding box center [537, 24] width 120 height 24
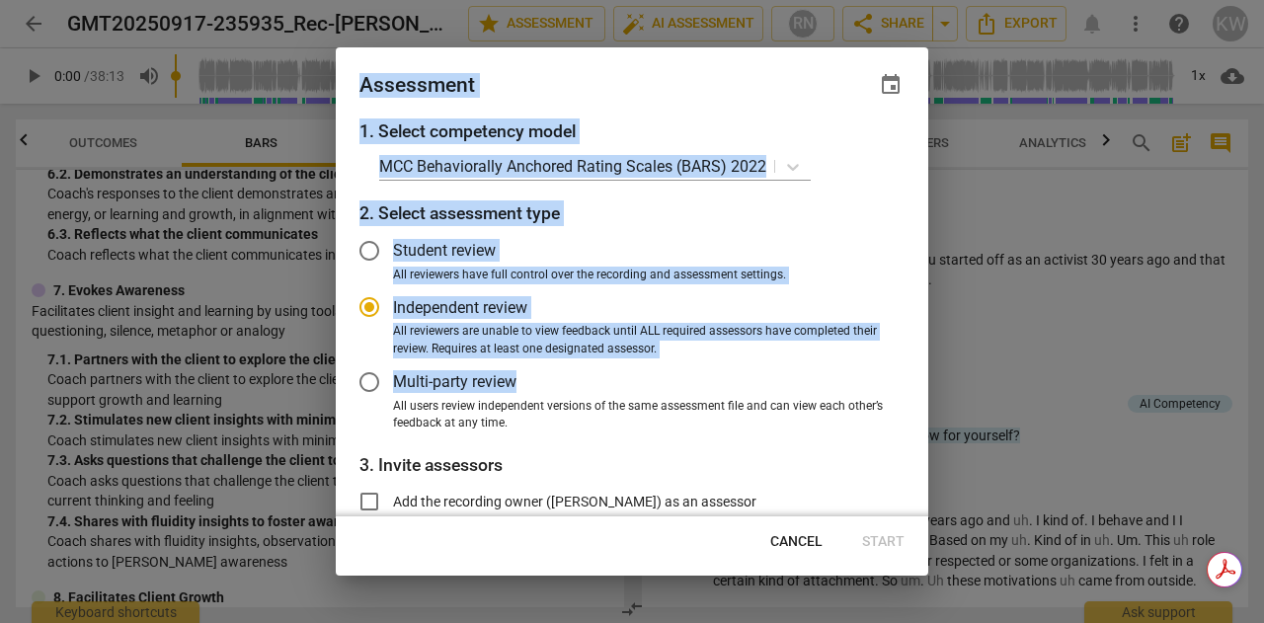
drag, startPoint x: 929, startPoint y: 229, endPoint x: 916, endPoint y: 377, distance: 148.7
click at [916, 377] on div "Assessment event 1. Select competency model MCC Behaviorally Anchored Rating Sc…" at bounding box center [632, 311] width 1264 height 623
click at [864, 194] on div "1. Select competency model MCC Behaviorally Anchored Rating Scales (BARS) 2022 …" at bounding box center [632, 318] width 593 height 398
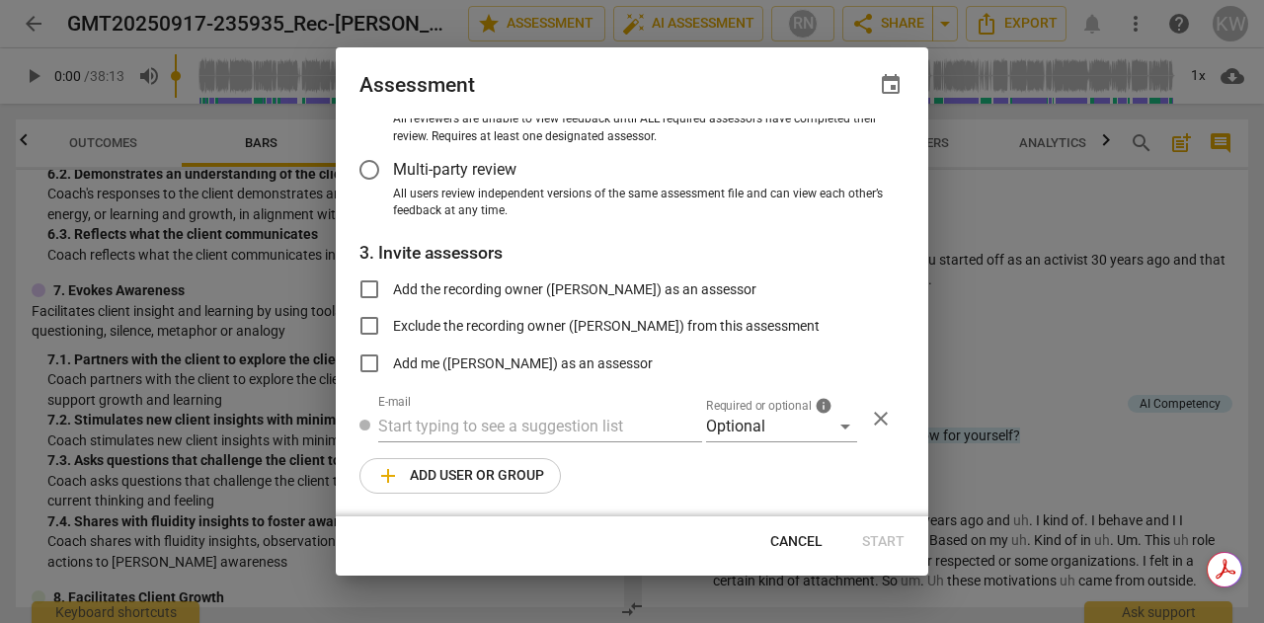
scroll to position [0, 0]
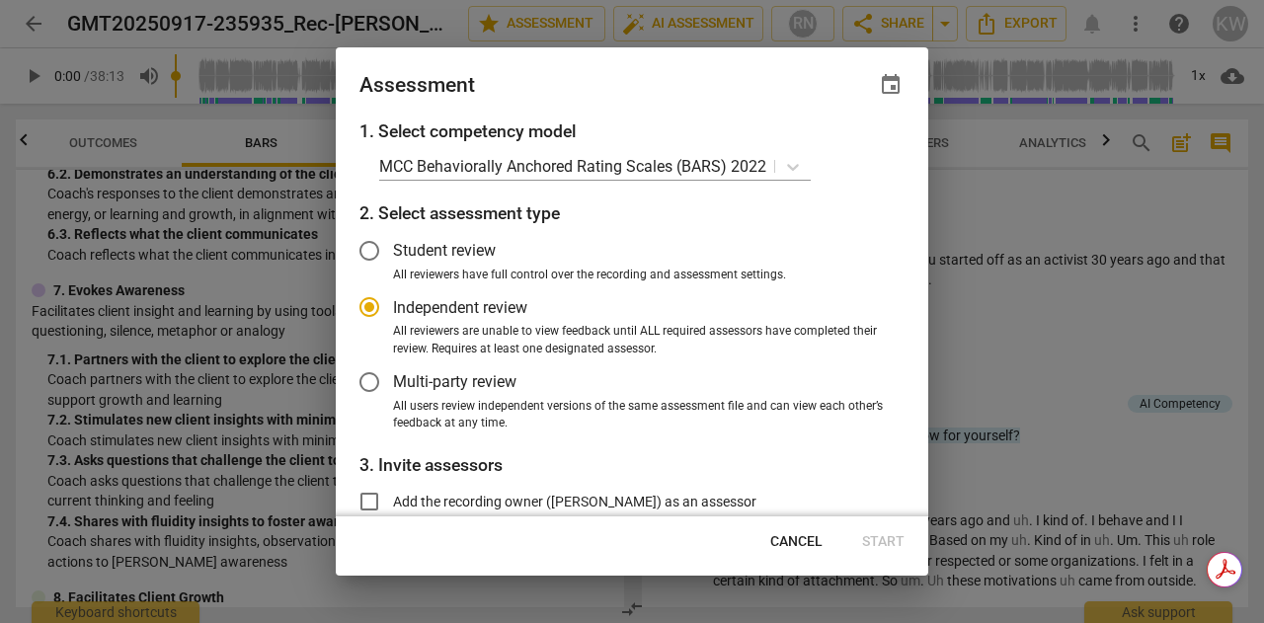
click at [1023, 315] on div at bounding box center [632, 311] width 1264 height 623
radio input "false"
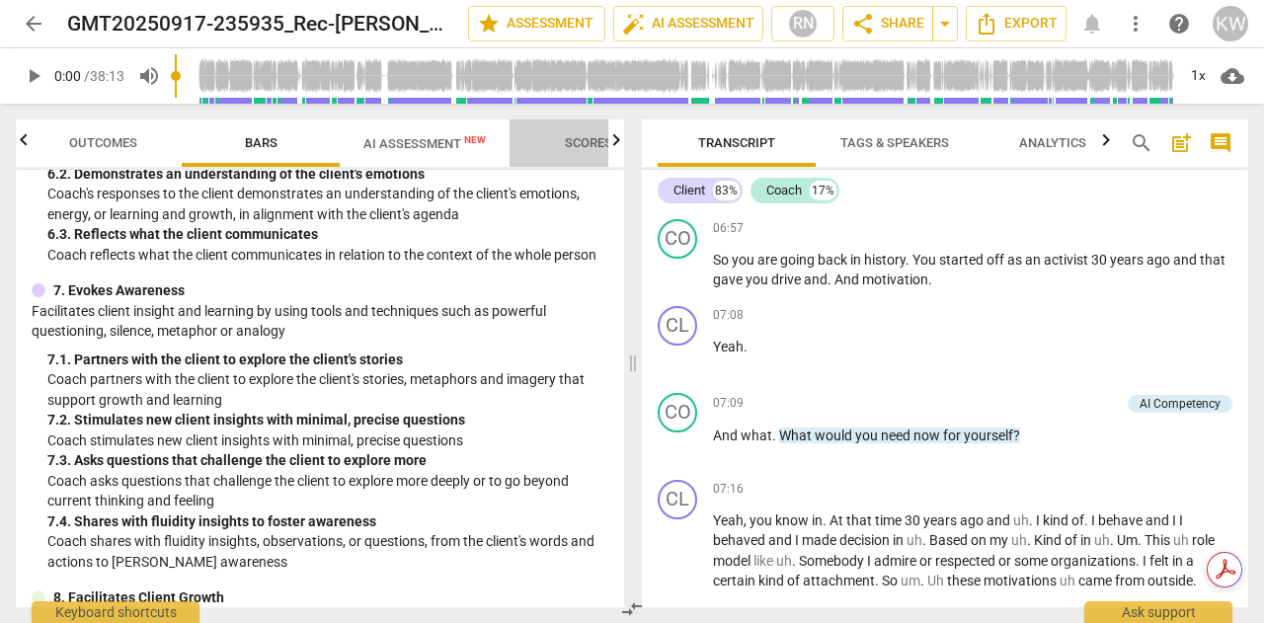
click at [592, 137] on span "Scores" at bounding box center [588, 142] width 47 height 15
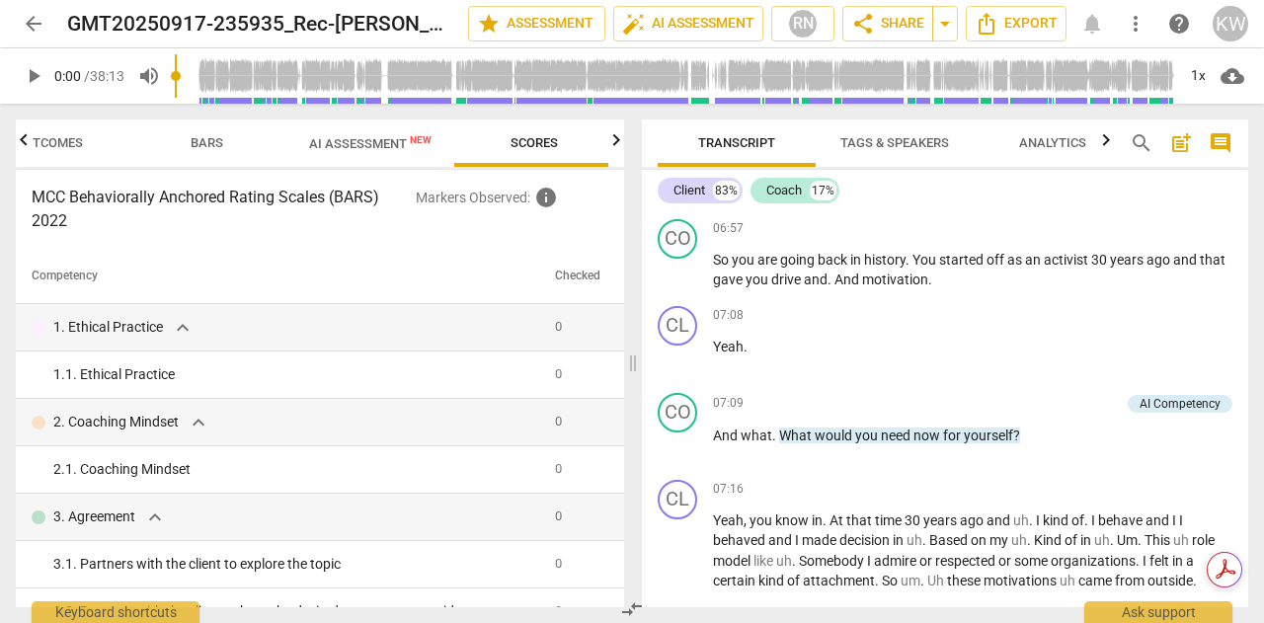
scroll to position [0, 66]
click at [550, 199] on span "info" at bounding box center [546, 198] width 24 height 24
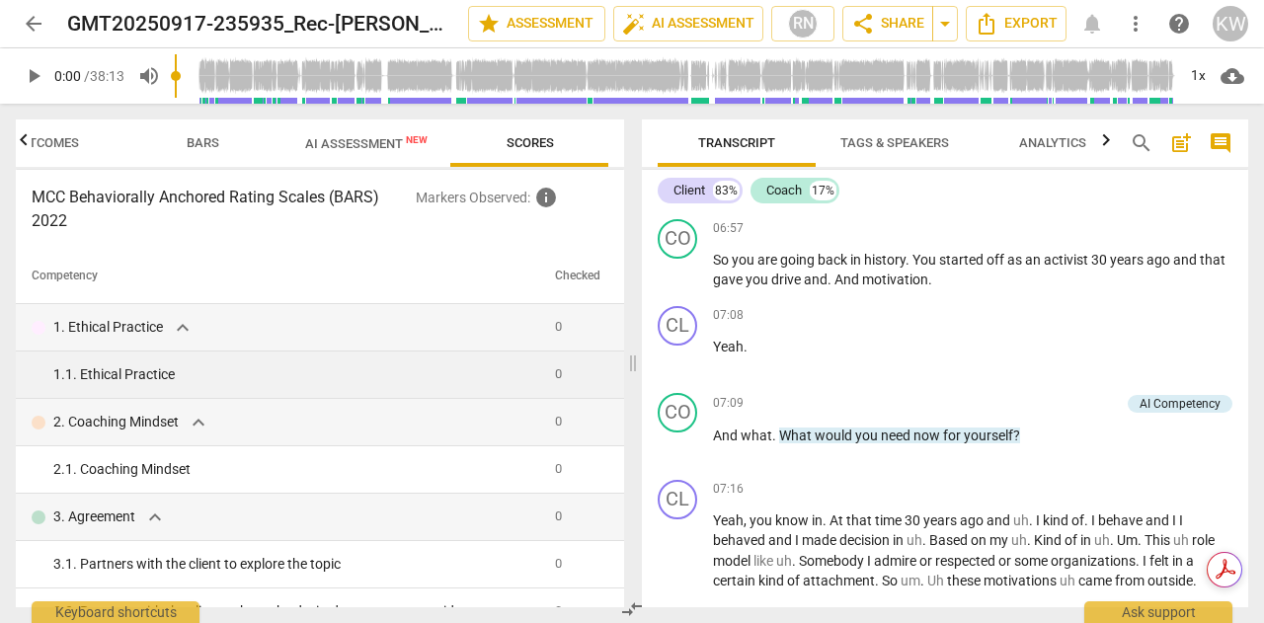
click at [159, 369] on div "1. 1. Ethical Practice" at bounding box center [296, 375] width 486 height 21
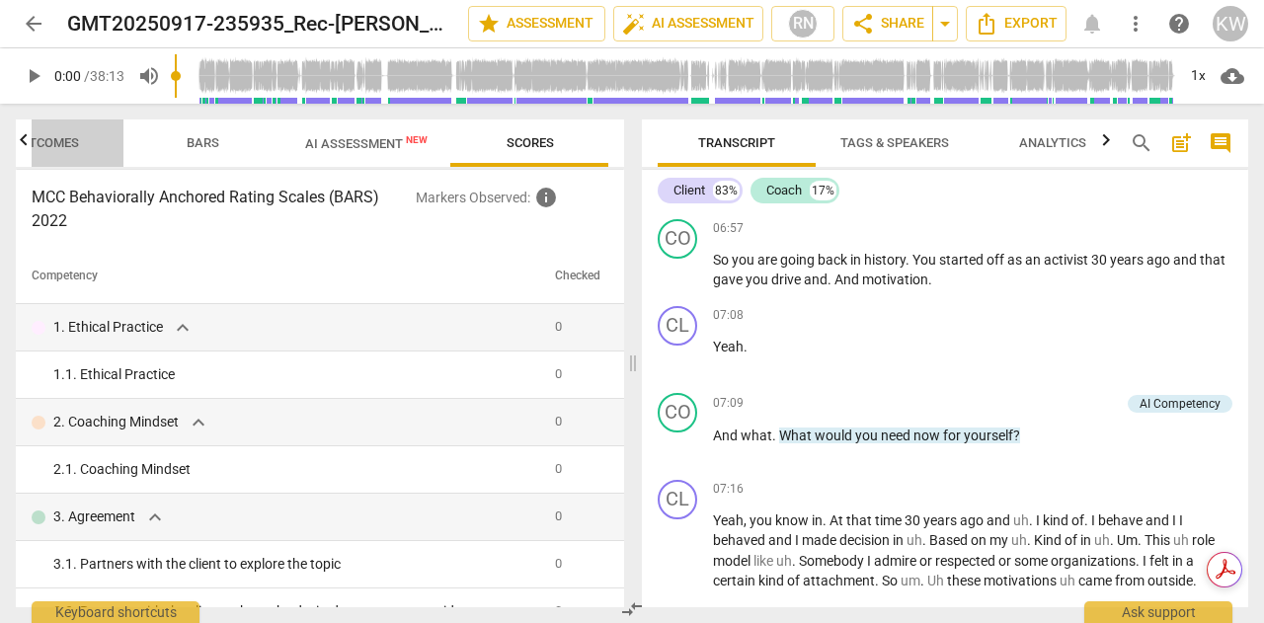
click at [50, 154] on span "Outcomes" at bounding box center [45, 143] width 116 height 27
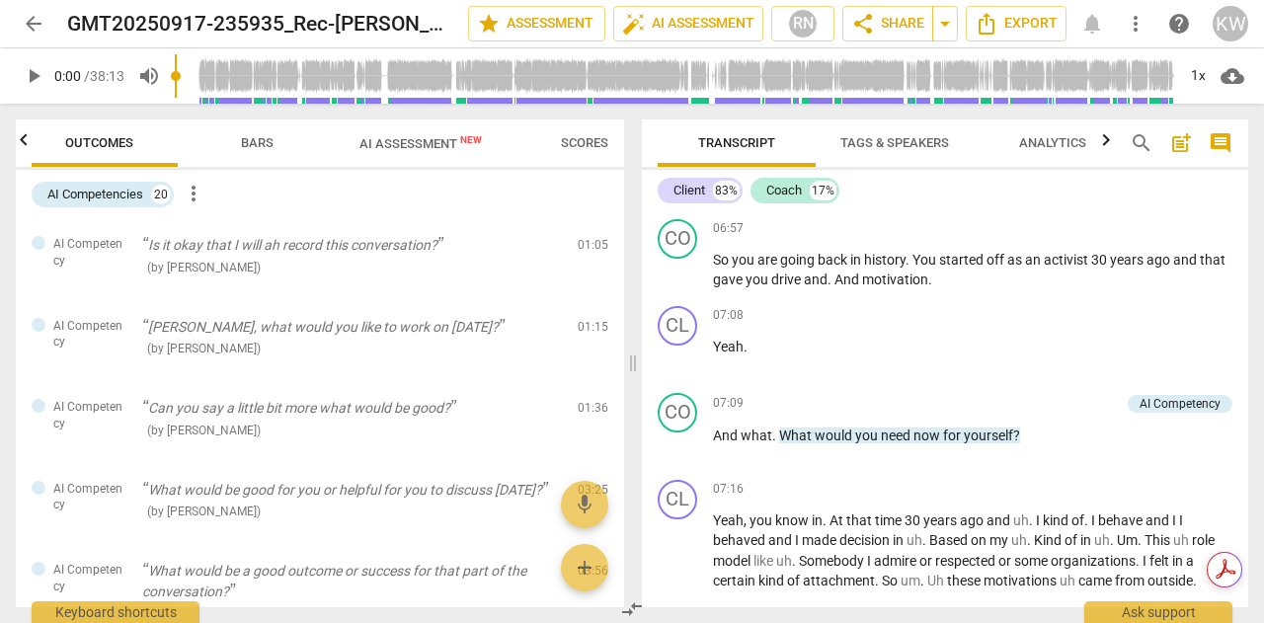
scroll to position [0, 0]
click at [199, 196] on span "more_vert" at bounding box center [194, 194] width 24 height 24
click at [433, 231] on div at bounding box center [632, 311] width 1264 height 623
click at [127, 193] on div "AI Competencies" at bounding box center [95, 195] width 96 height 20
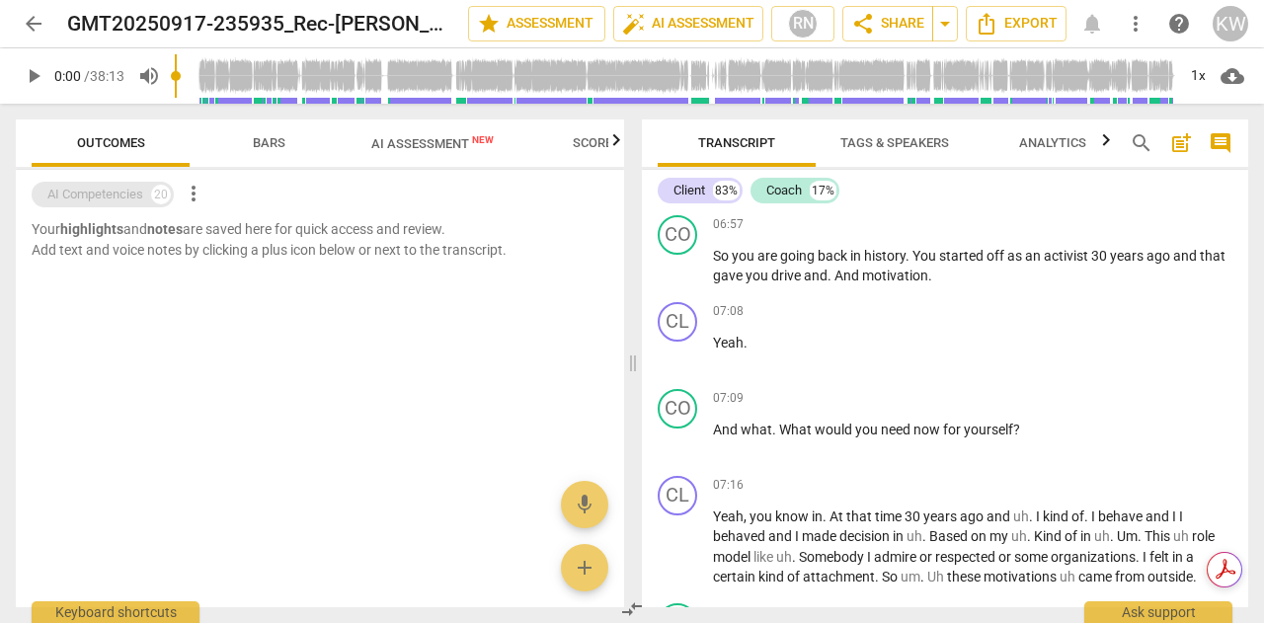
scroll to position [2344, 0]
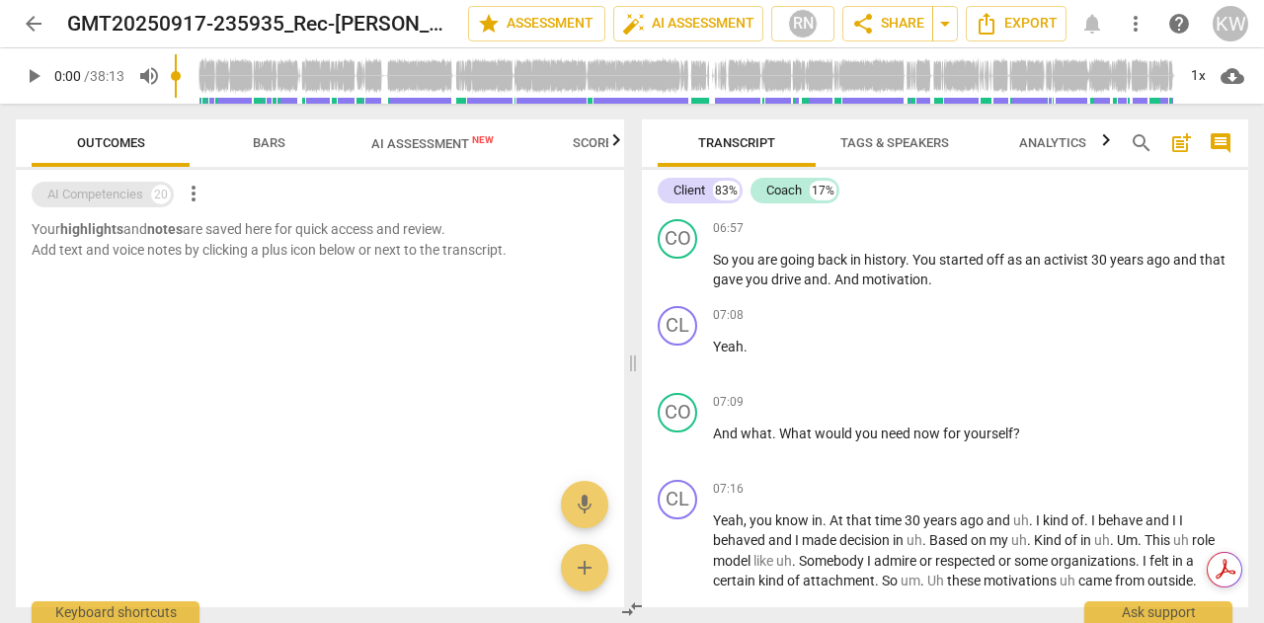
click at [127, 193] on div "AI Competencies" at bounding box center [95, 195] width 96 height 20
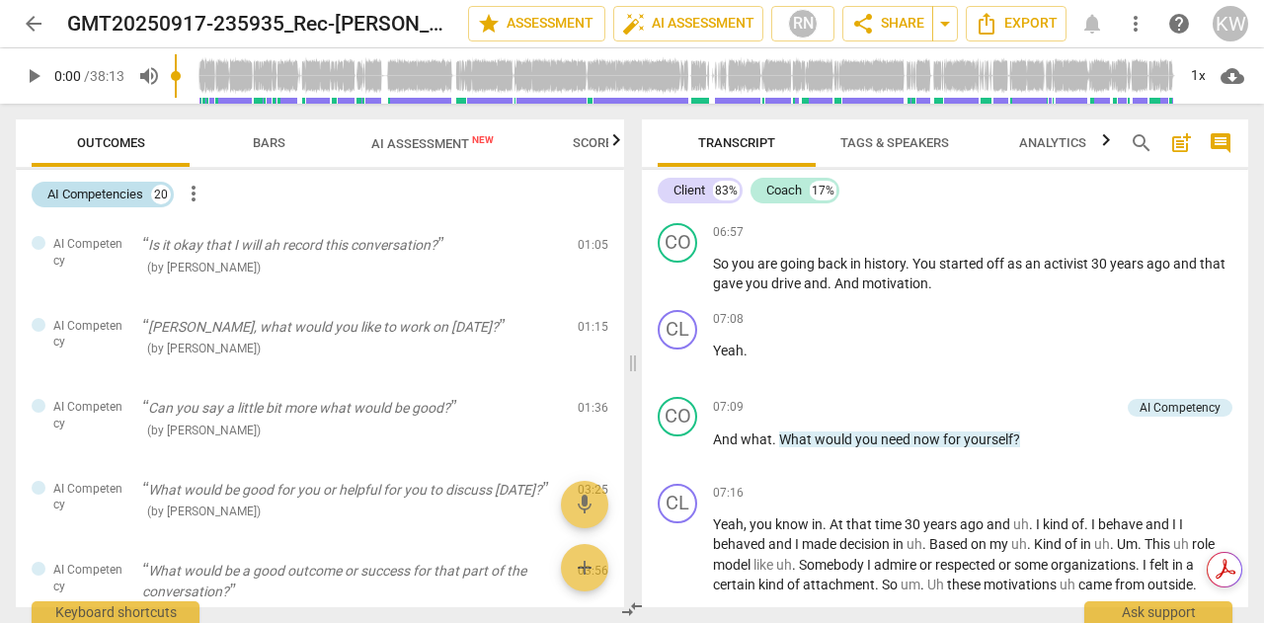
scroll to position [2348, 0]
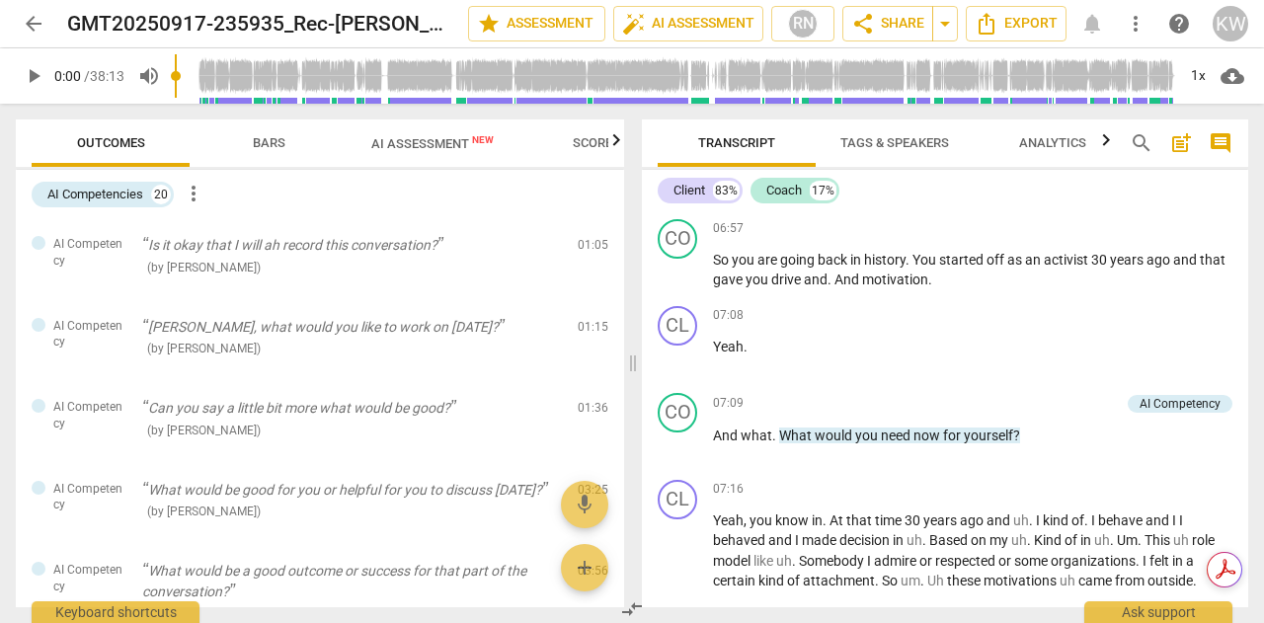
click at [404, 144] on span "AI Assessment New" at bounding box center [432, 143] width 122 height 15
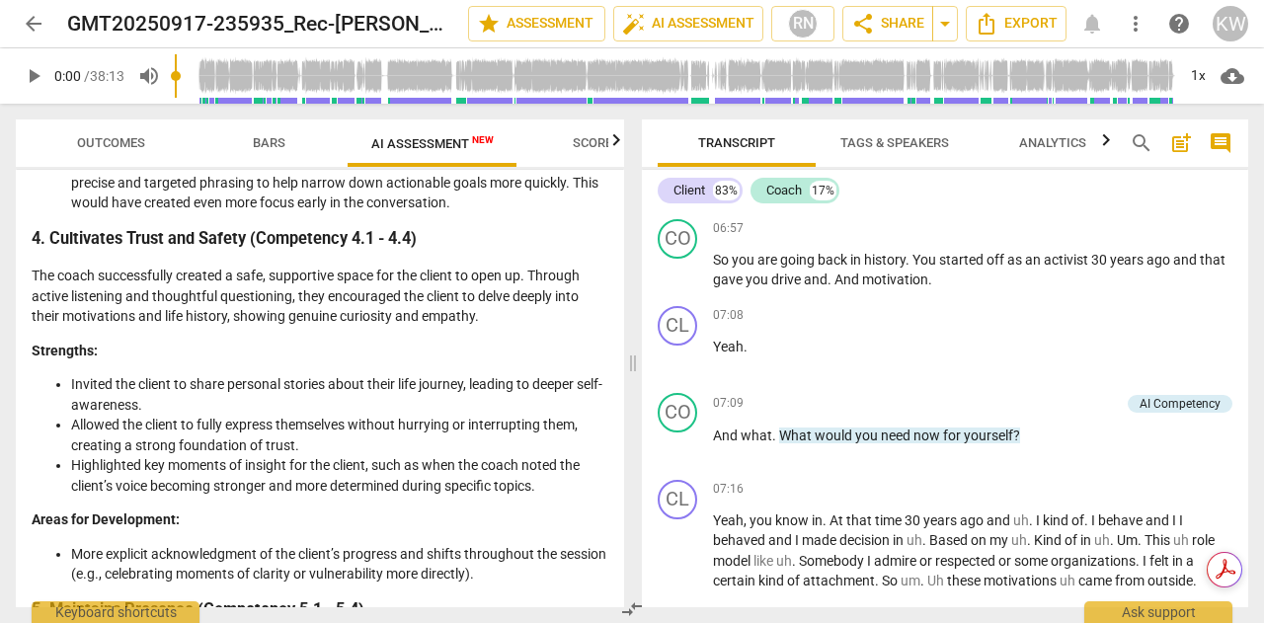
scroll to position [1286, 0]
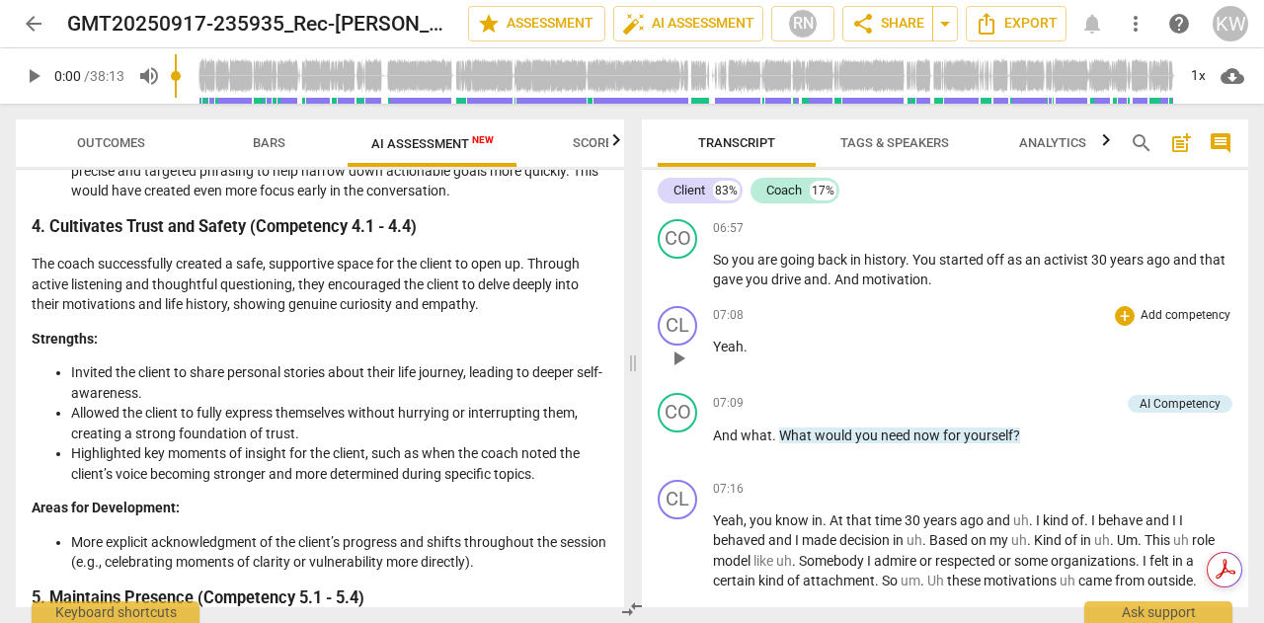
click at [894, 326] on div "07:08 + Add competency keyboard_arrow_right" at bounding box center [973, 316] width 520 height 20
drag, startPoint x: 626, startPoint y: 333, endPoint x: 630, endPoint y: 481, distance: 148.2
click at [630, 481] on div "Outcomes Bars AI Assessment New Scores Disclaimer: AI can make mistakes. Consul…" at bounding box center [632, 364] width 1264 height 520
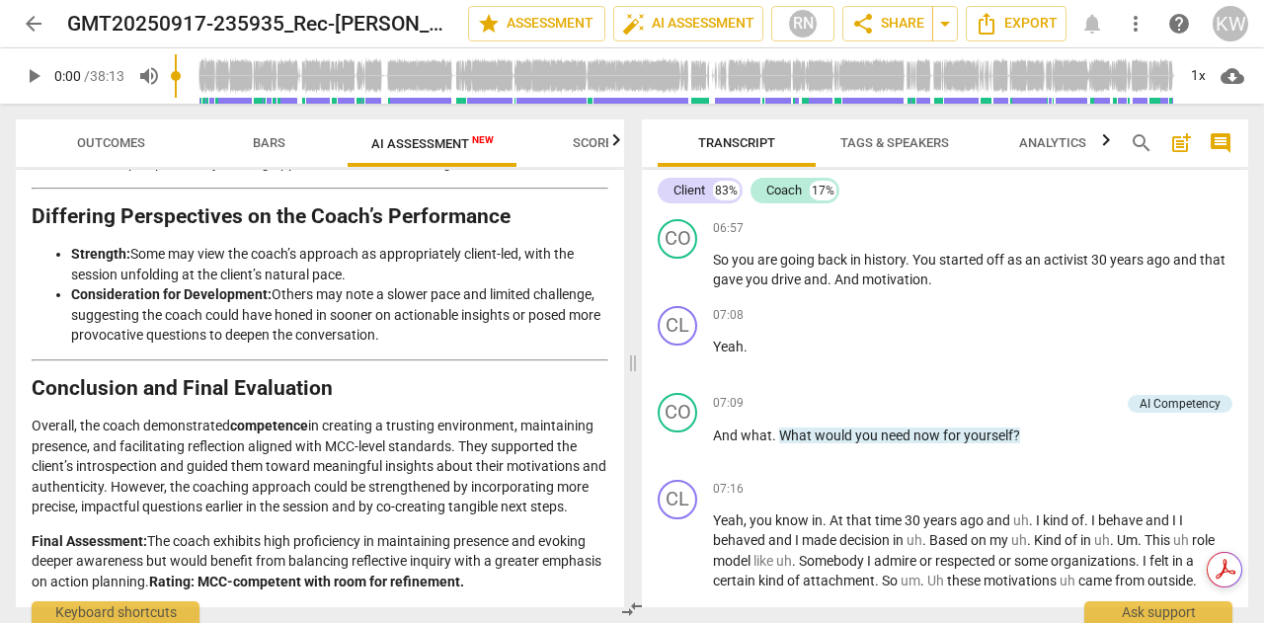
scroll to position [2350, 0]
click at [587, 506] on p "Overall, the coach demonstrated competence in creating a trusting environment, …" at bounding box center [320, 467] width 577 height 102
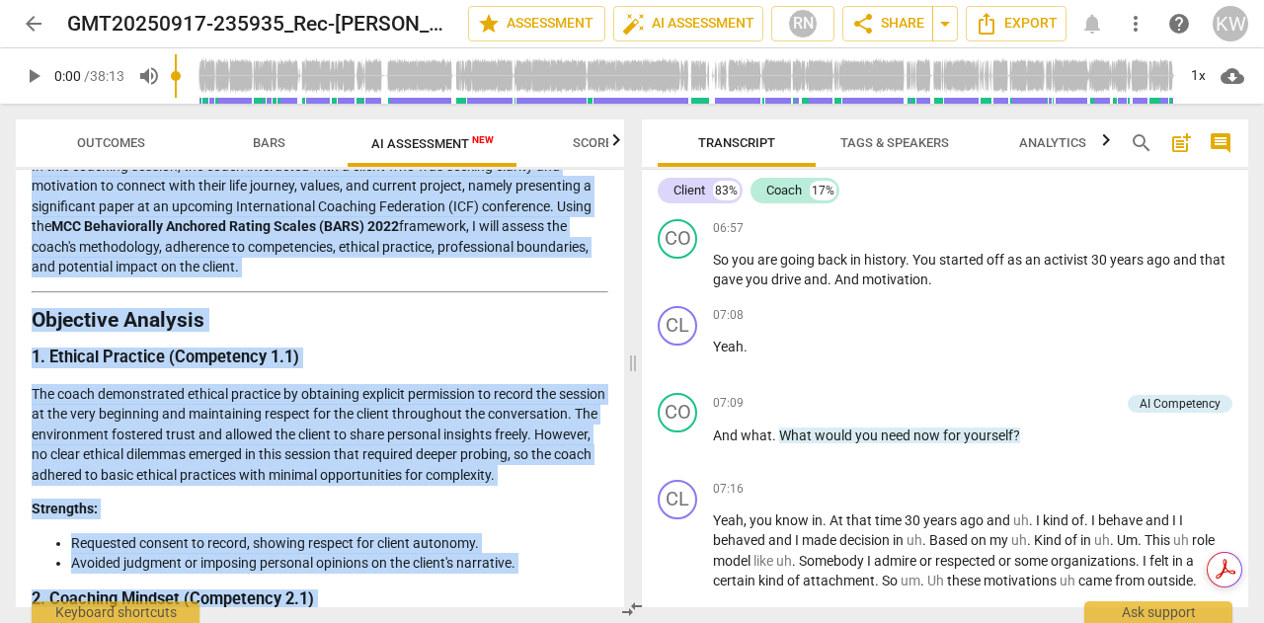
scroll to position [0, 0]
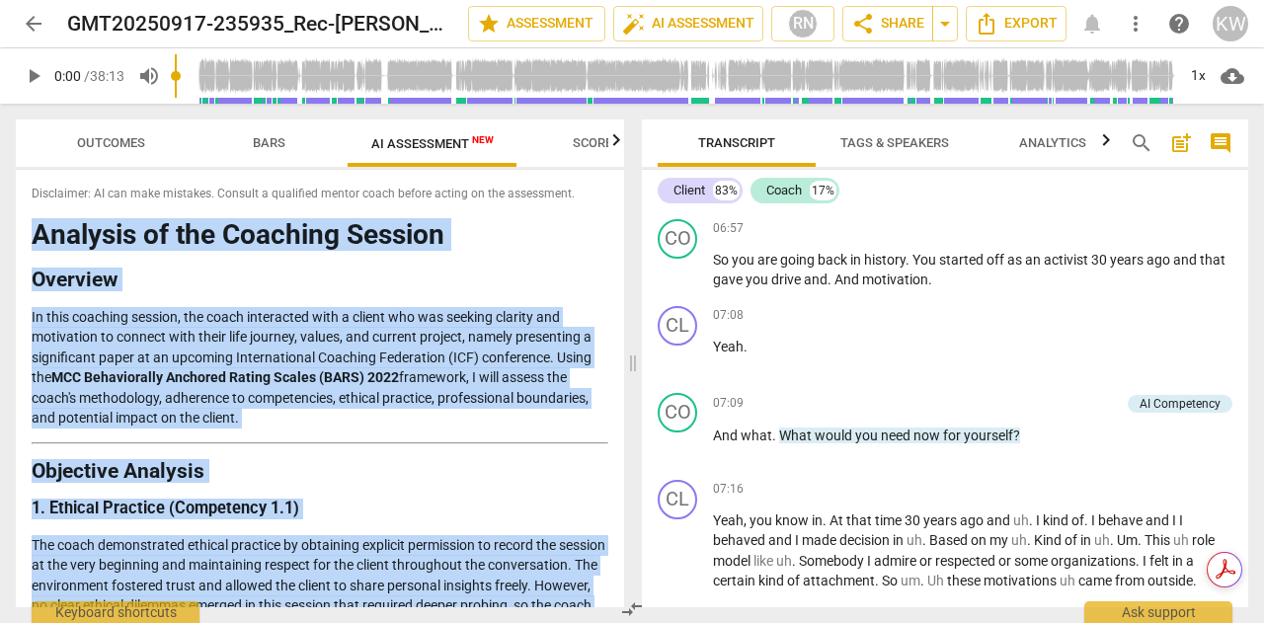
drag, startPoint x: 540, startPoint y: 582, endPoint x: 22, endPoint y: 239, distance: 621.7
click at [22, 239] on div "Disclaimer: AI can make mistakes. Consult a qualified mentor coach before actin…" at bounding box center [320, 389] width 609 height 438
copy div "Analysis of the Coaching Session Overview In this coaching session, the coach i…"
click at [22, 239] on div "Disclaimer: AI can make mistakes. Consult a qualified mentor coach before actin…" at bounding box center [320, 389] width 609 height 438
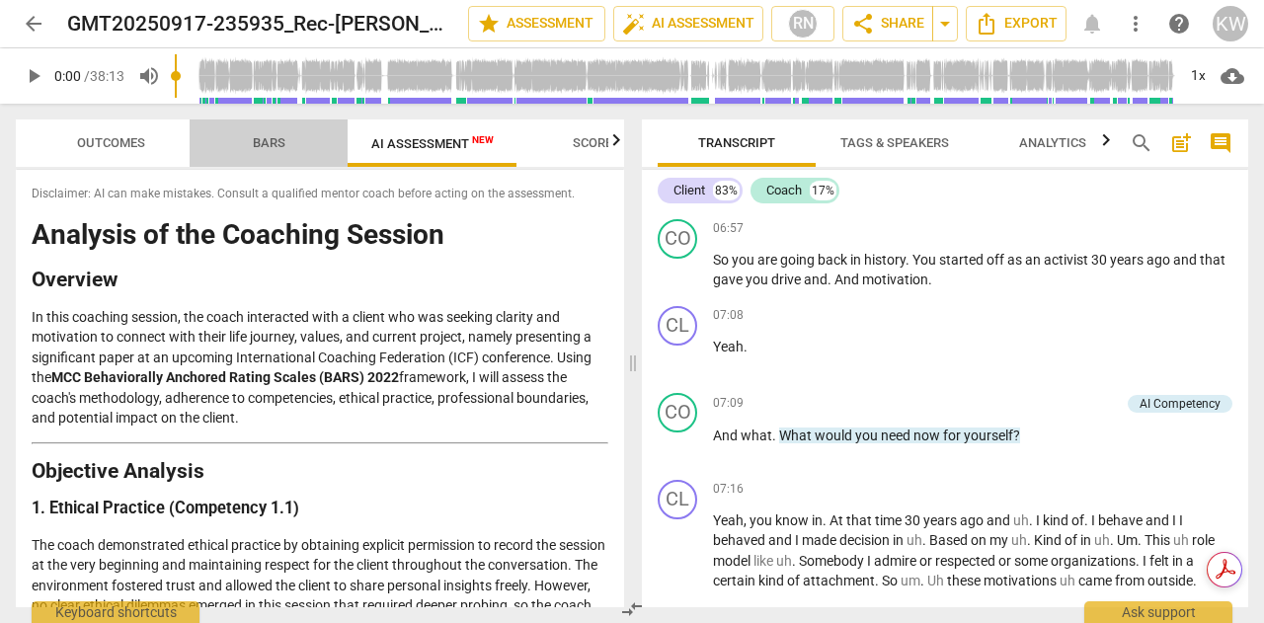
click at [266, 140] on span "Bars" at bounding box center [269, 142] width 33 height 15
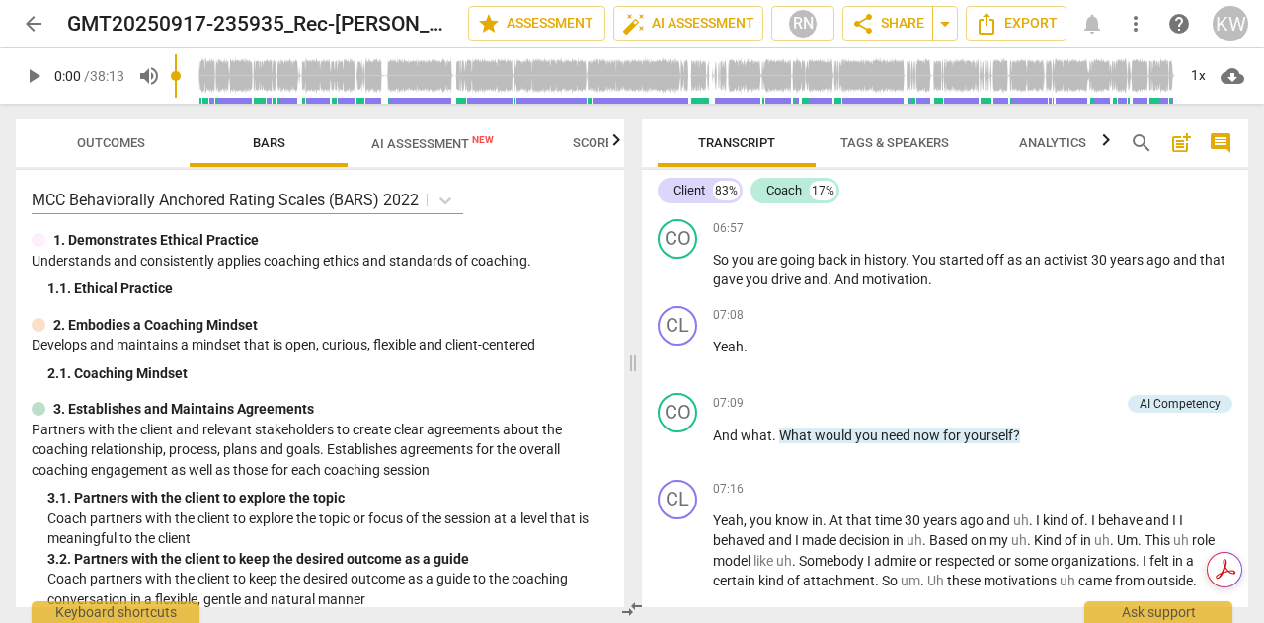
click at [613, 233] on div "MCC Behaviorally Anchored Rating Scales (BARS) 2022 1. Demonstrates Ethical Pra…" at bounding box center [320, 389] width 609 height 438
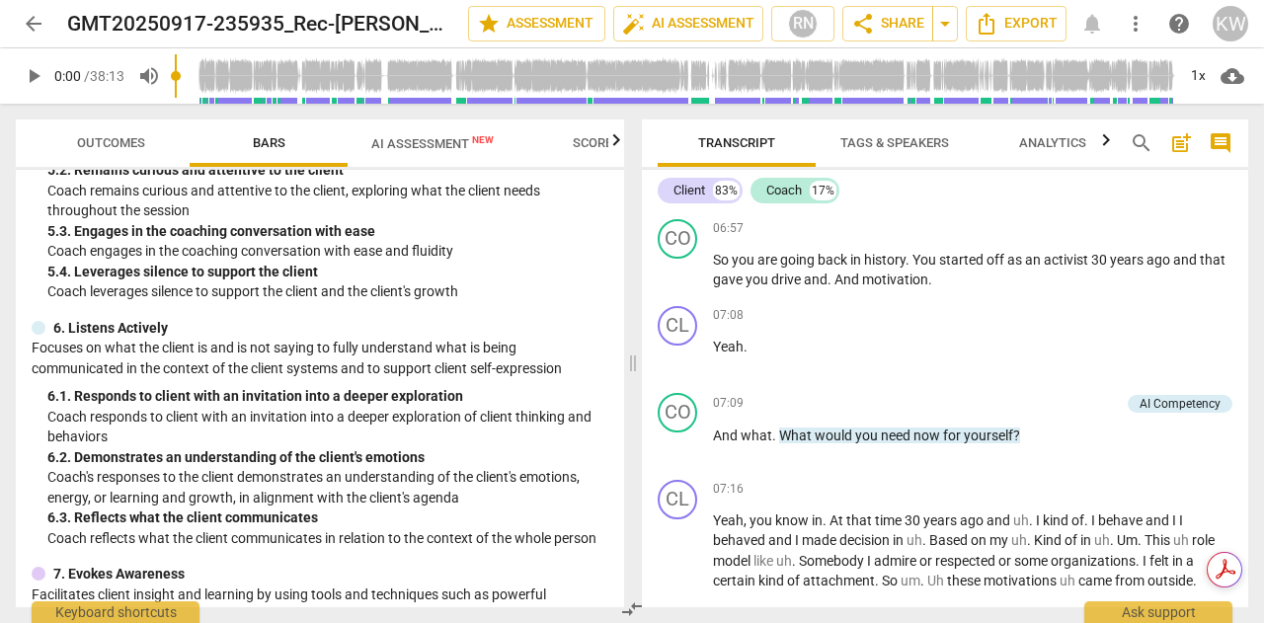
scroll to position [937, 0]
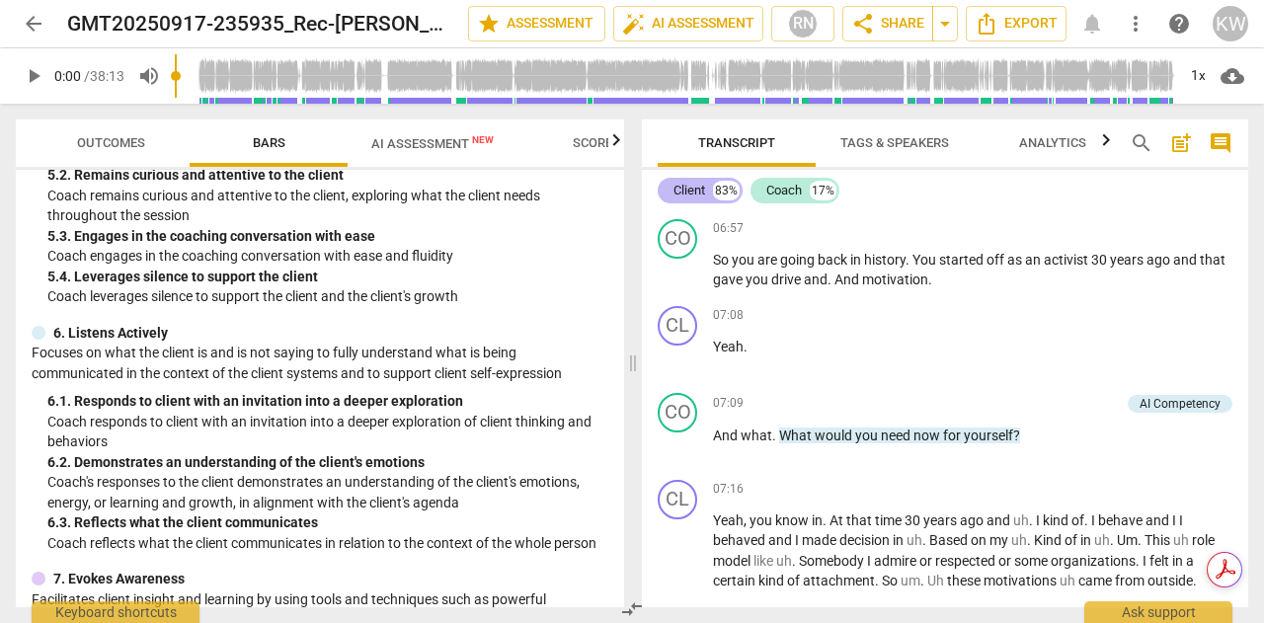
click at [693, 190] on div "Client" at bounding box center [690, 191] width 32 height 20
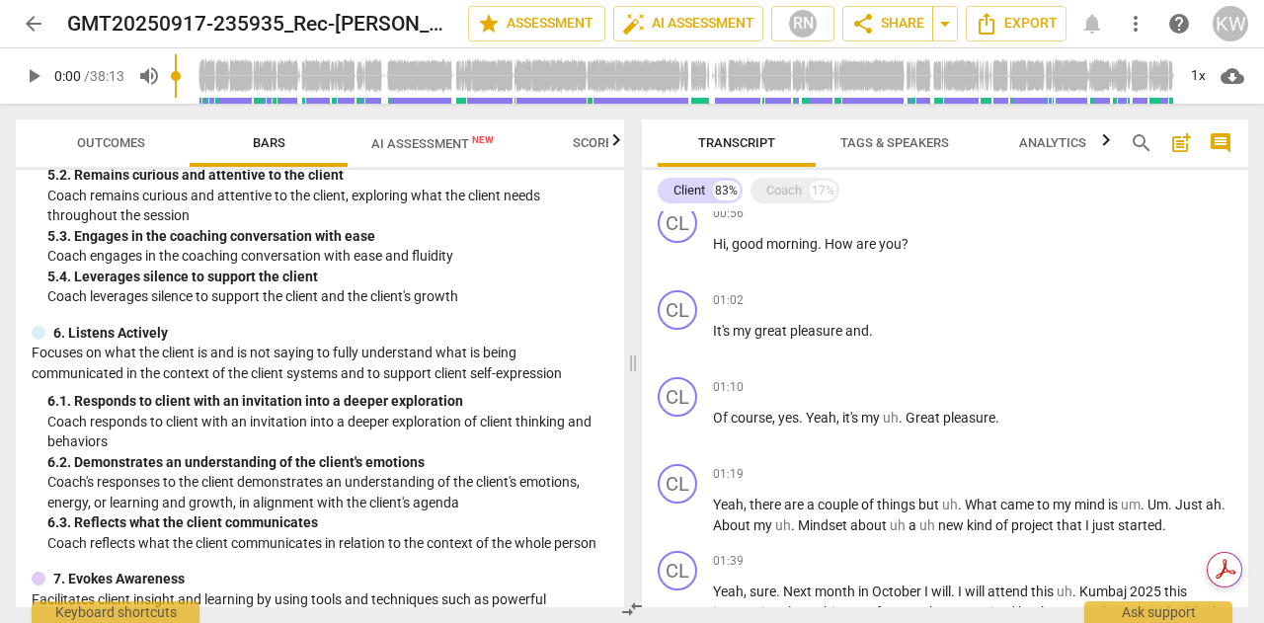
scroll to position [0, 0]
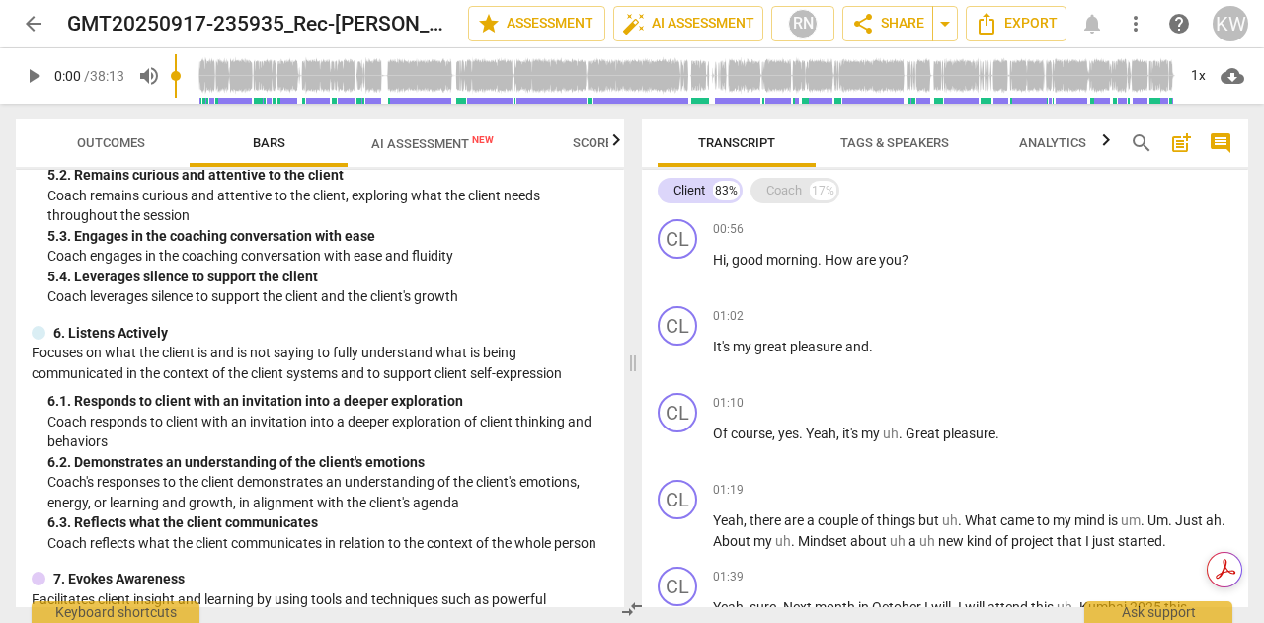
click at [771, 195] on div "Coach" at bounding box center [785, 191] width 36 height 20
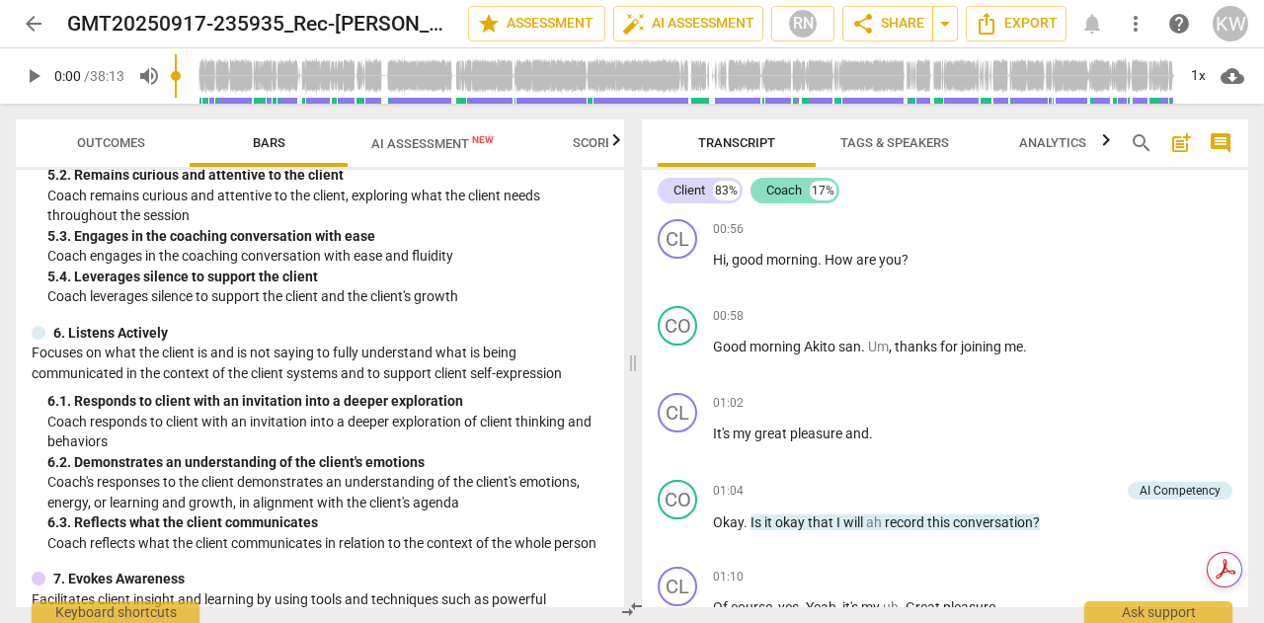
click at [771, 195] on div "Coach" at bounding box center [785, 191] width 36 height 20
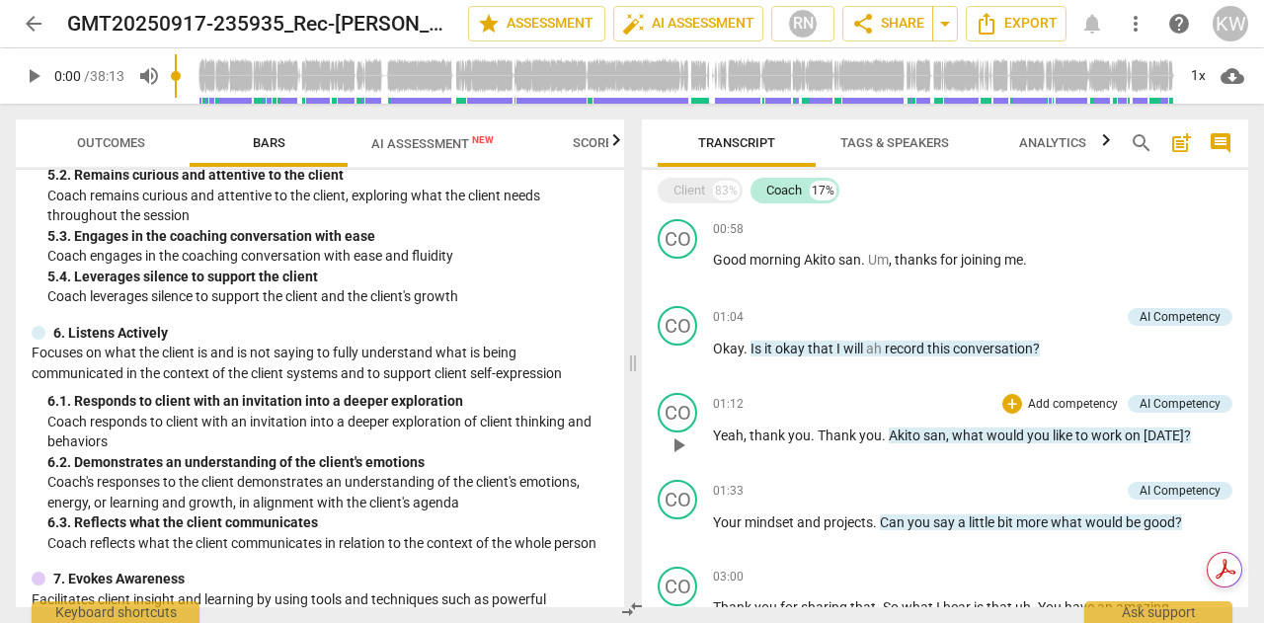
click at [1071, 411] on p "Add competency" at bounding box center [1073, 405] width 94 height 18
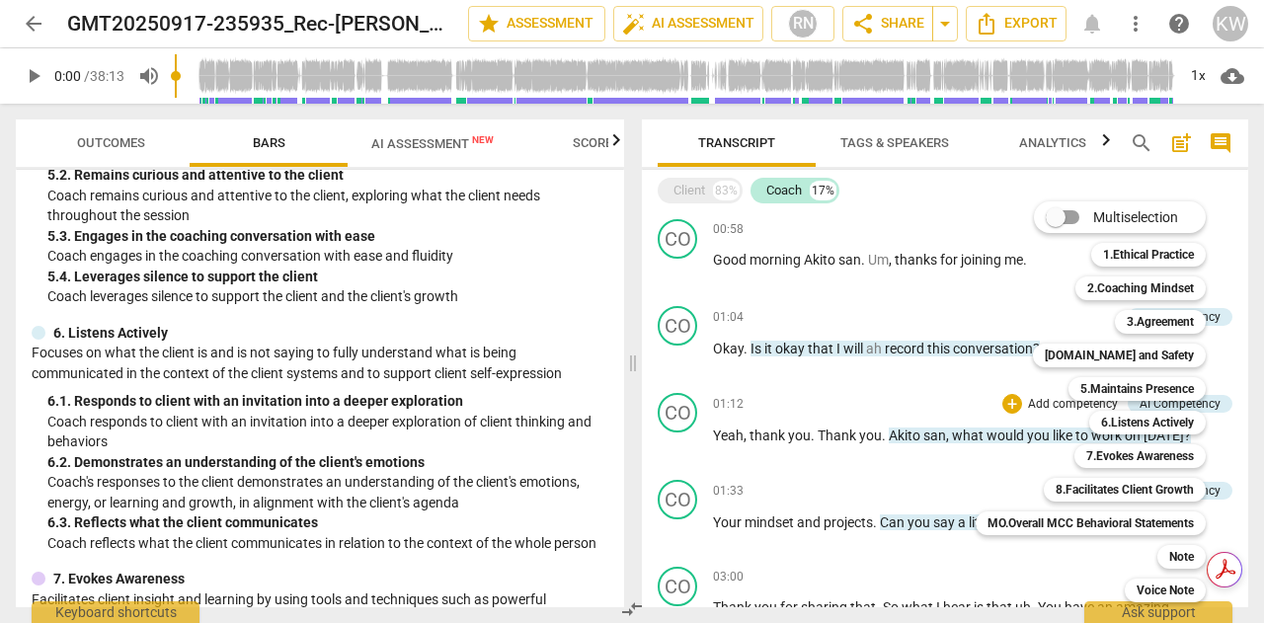
click at [479, 423] on div at bounding box center [632, 311] width 1264 height 623
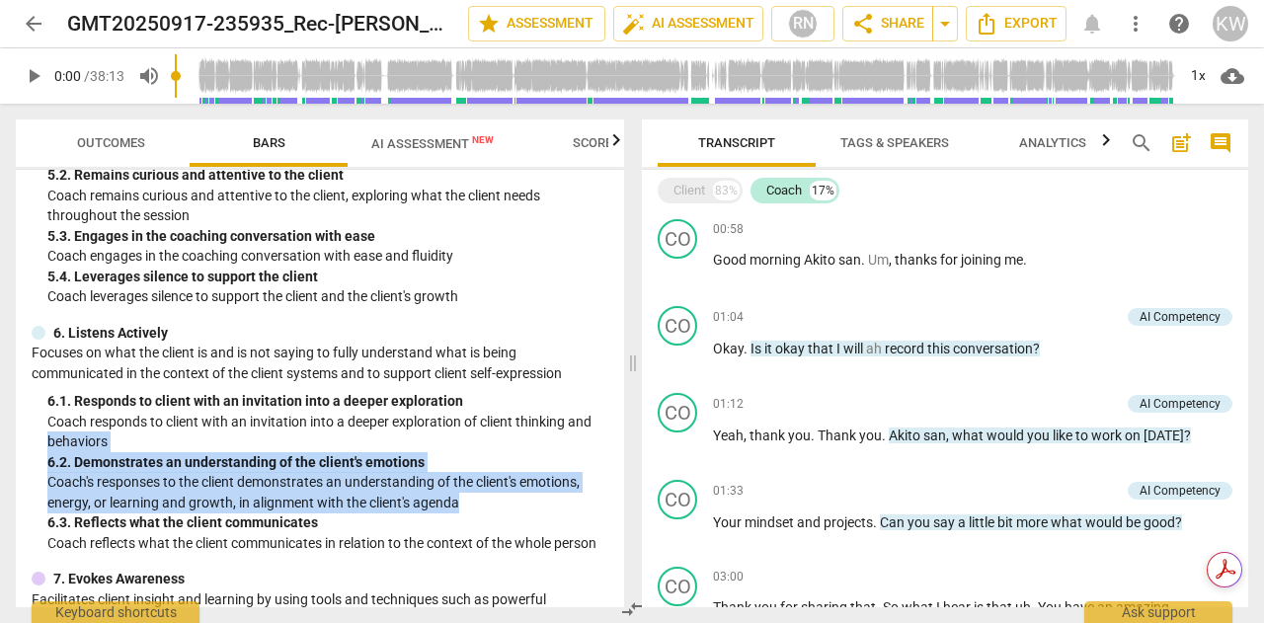
drag, startPoint x: 615, startPoint y: 417, endPoint x: 620, endPoint y: 495, distance: 78.2
click at [620, 495] on div "MCC Behaviorally Anchored Rating Scales (BARS) 2022 1. Demonstrates Ethical Pra…" at bounding box center [320, 389] width 609 height 438
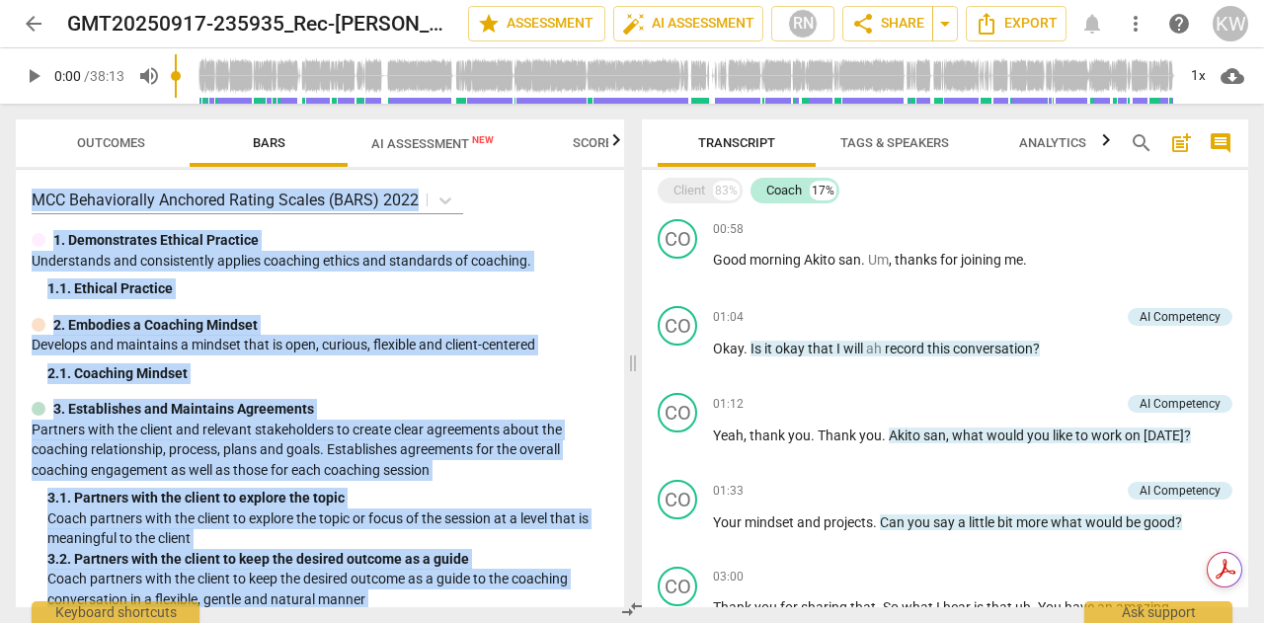
drag, startPoint x: 145, startPoint y: 582, endPoint x: 29, endPoint y: 192, distance: 407.2
click at [29, 192] on div "MCC Behaviorally Anchored Rating Scales (BARS) 2022 1. Demonstrates Ethical Pra…" at bounding box center [320, 389] width 609 height 438
copy div "MCC Behaviorally Anchored Rating Scales (BARS) 2022 1. Demonstrates Ethical Pra…"
click at [383, 305] on div "MCC Behaviorally Anchored Rating Scales (BARS) 2022 1. Demonstrates Ethical Pra…" at bounding box center [320, 389] width 609 height 438
